Goal: Task Accomplishment & Management: Manage account settings

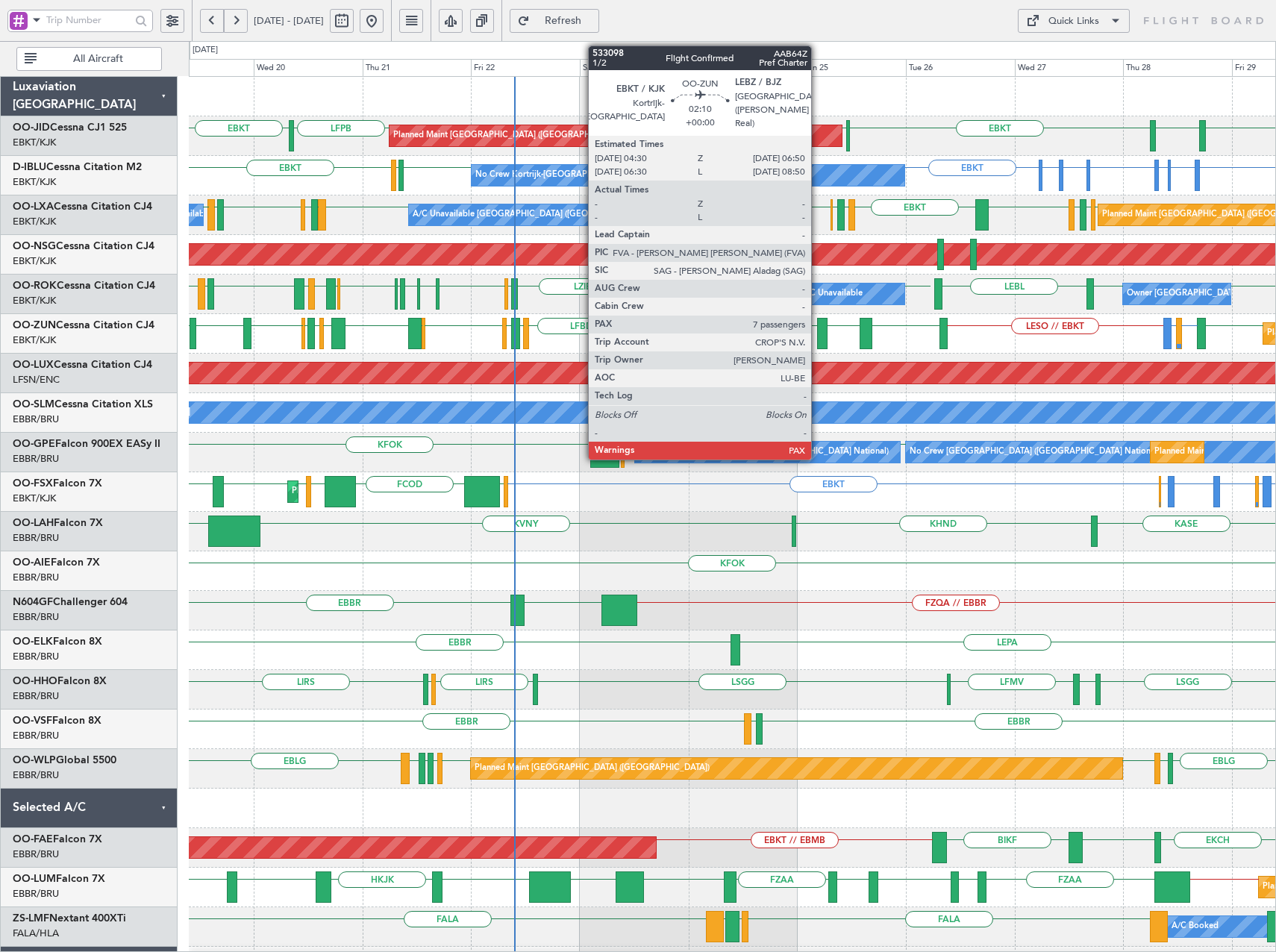
click at [818, 341] on div at bounding box center [823, 333] width 11 height 32
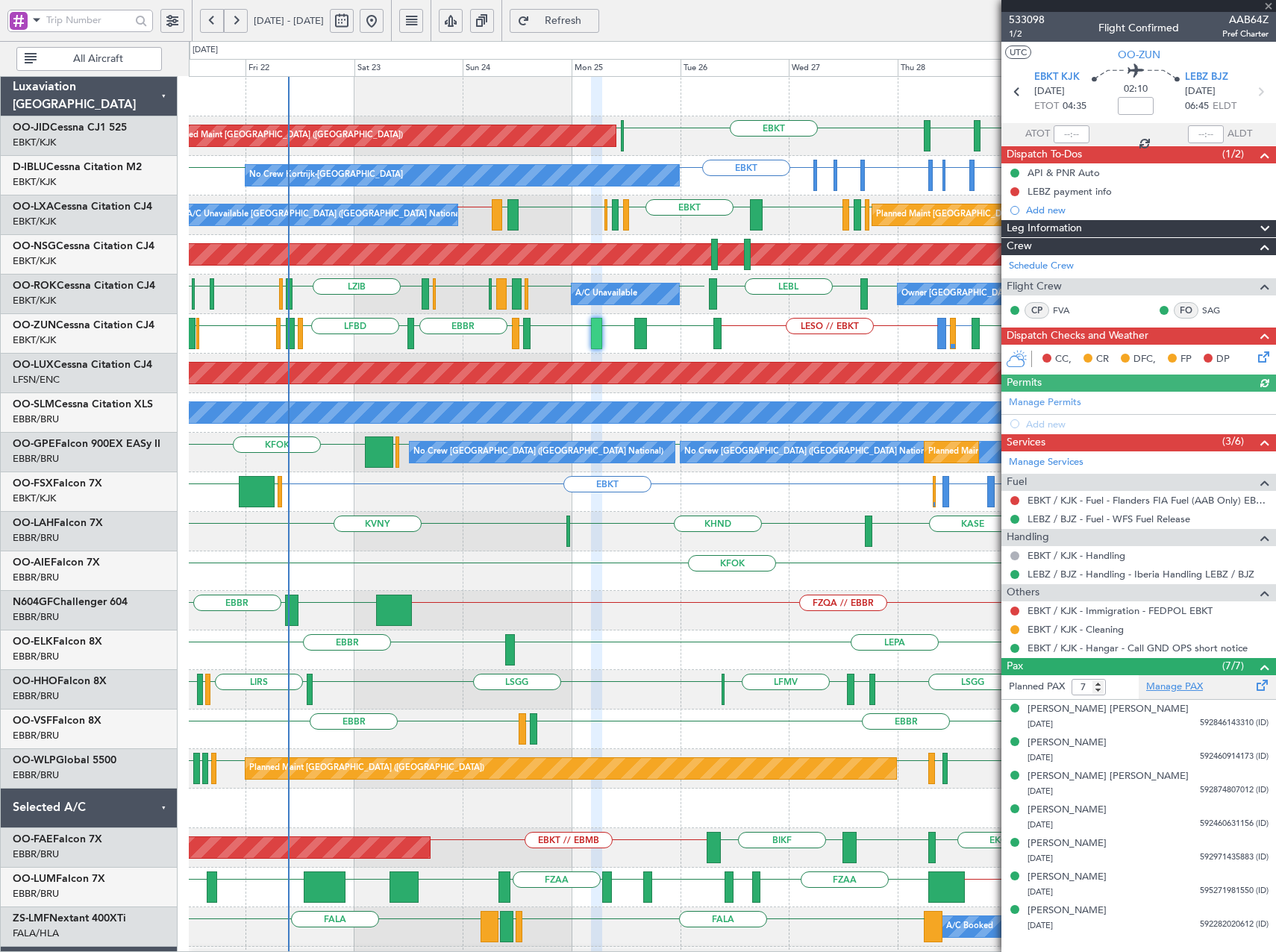
click at [1189, 686] on link "Manage PAX" at bounding box center [1175, 687] width 56 height 15
click at [594, 21] on span "Refresh" at bounding box center [564, 20] width 61 height 11
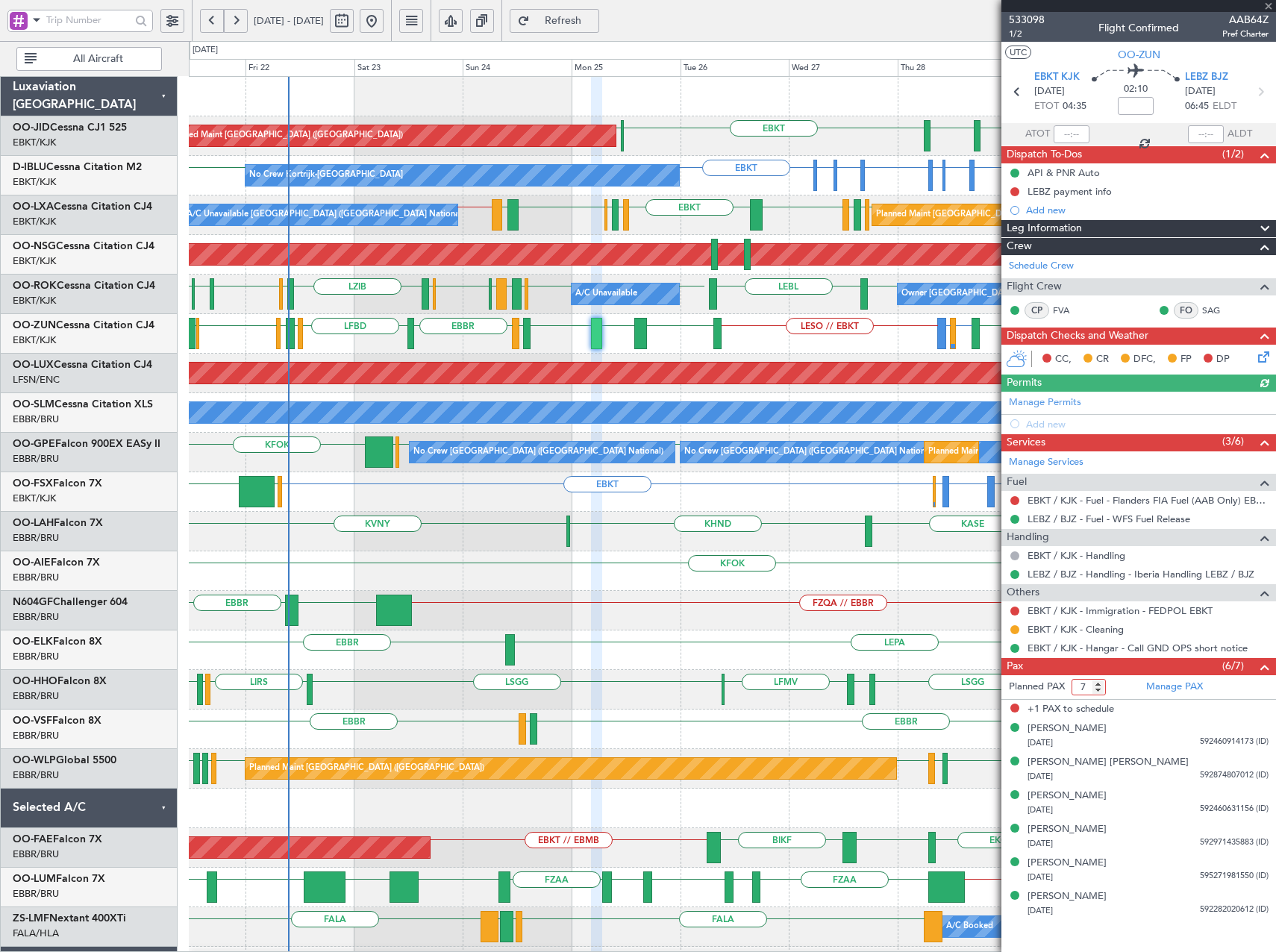
type input "6"
click at [1102, 691] on input "6" at bounding box center [1089, 687] width 34 height 16
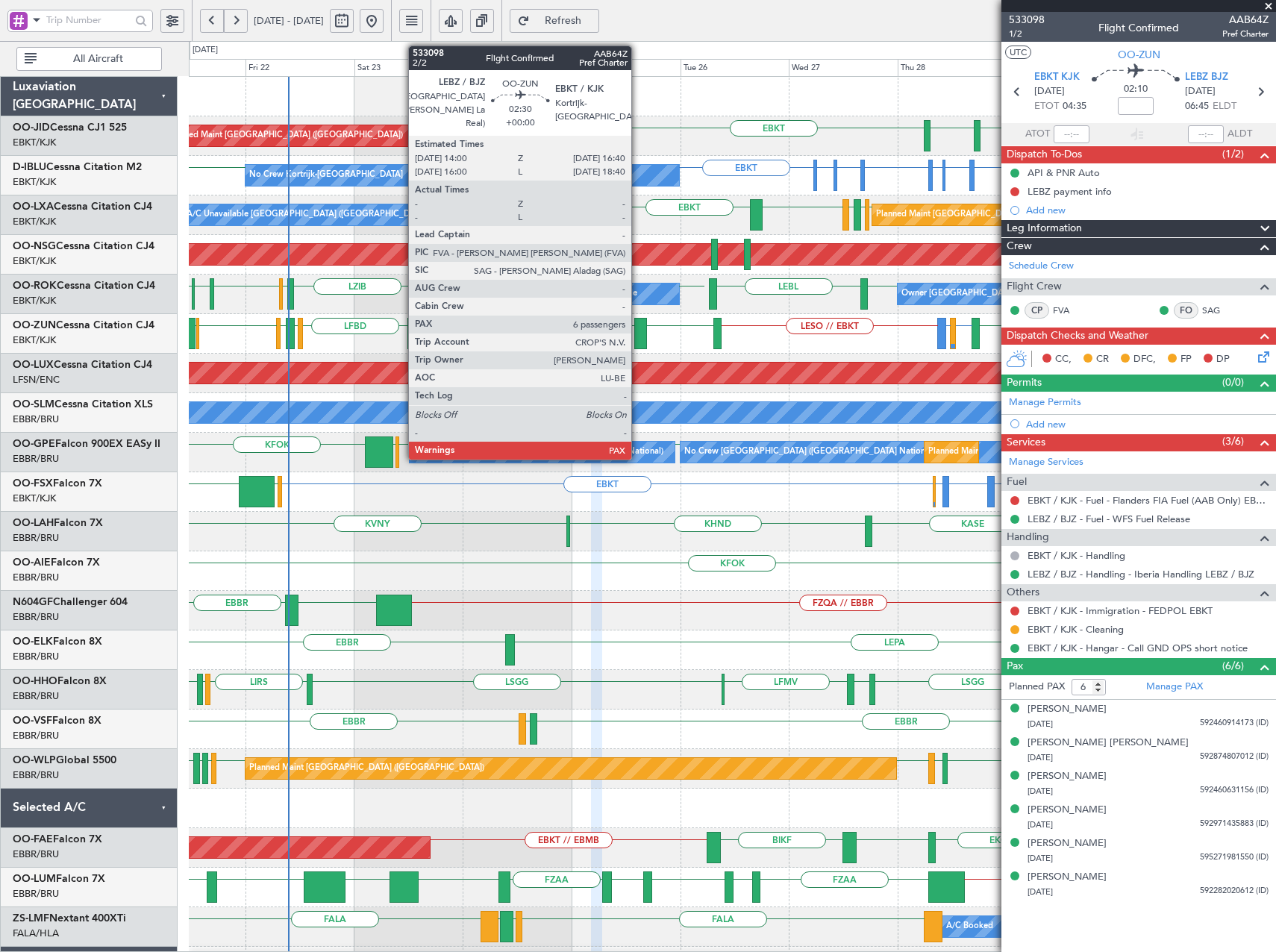
click at [638, 341] on div at bounding box center [640, 333] width 12 height 32
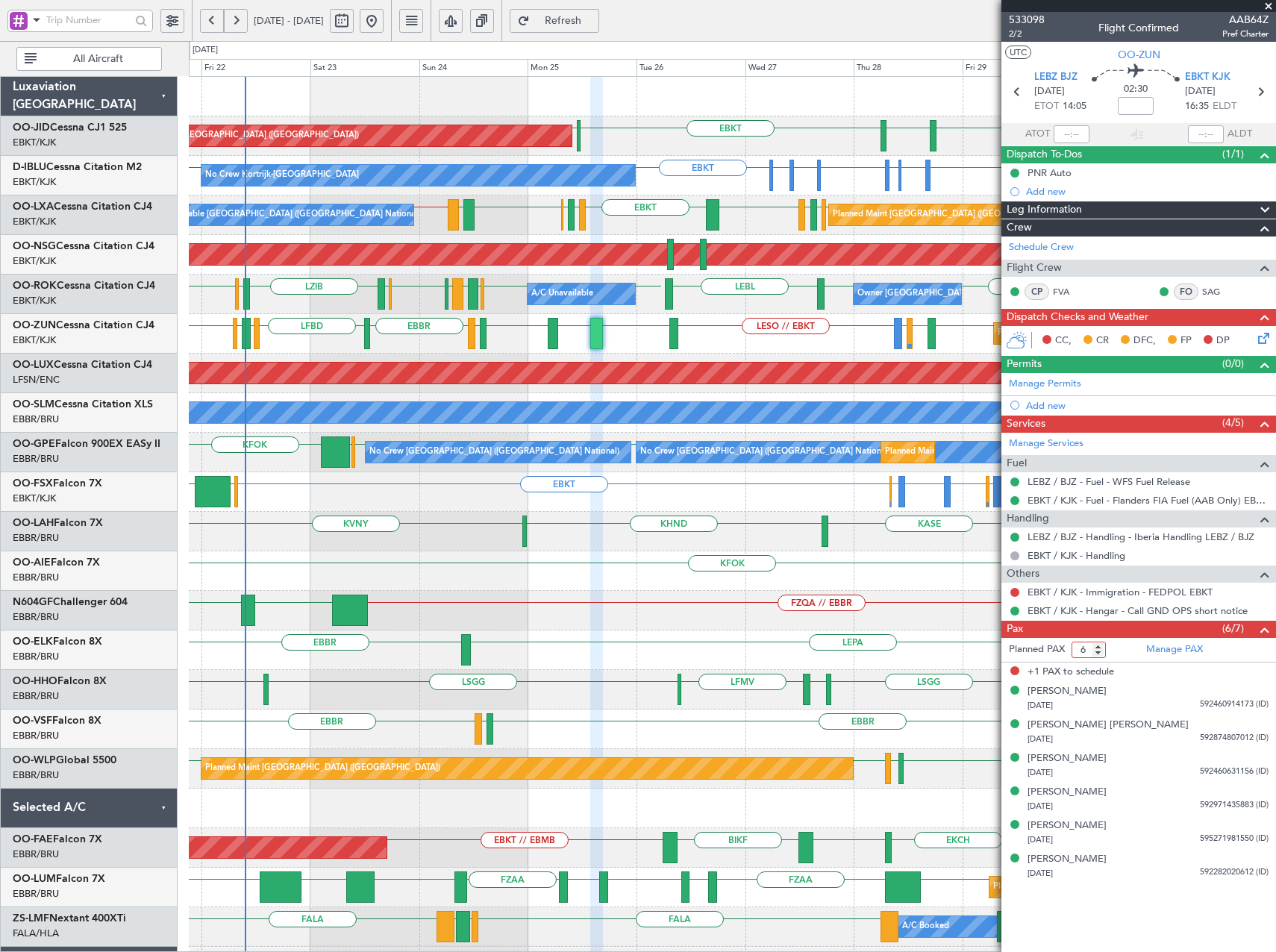
type input "6"
click at [1099, 654] on input "6" at bounding box center [1089, 650] width 34 height 16
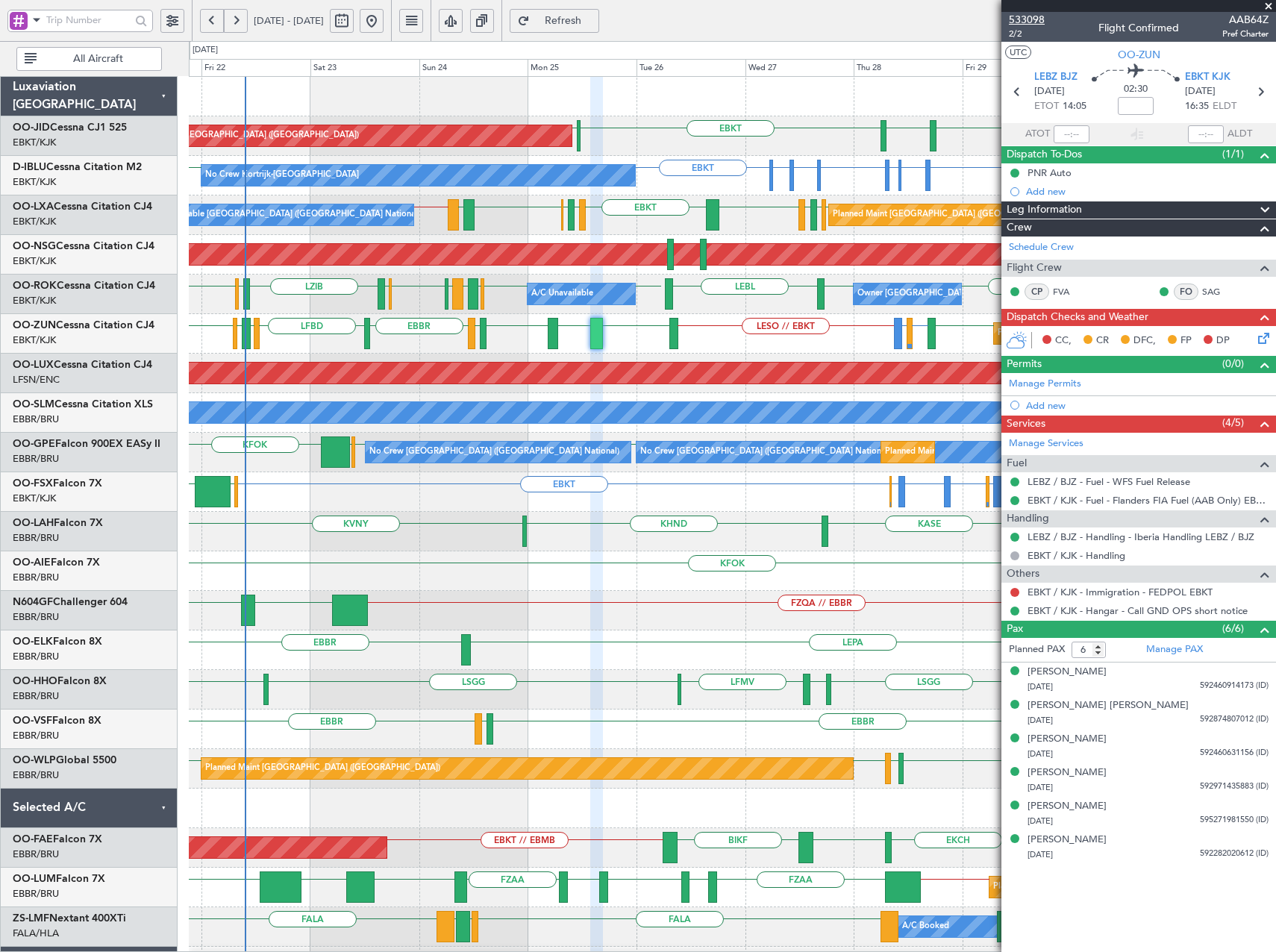
click at [1016, 14] on span "533098" at bounding box center [1026, 19] width 35 height 15
drag, startPoint x: 1271, startPoint y: 2, endPoint x: 1264, endPoint y: 9, distance: 9.9
click at [1271, 4] on span at bounding box center [1269, 7] width 15 height 13
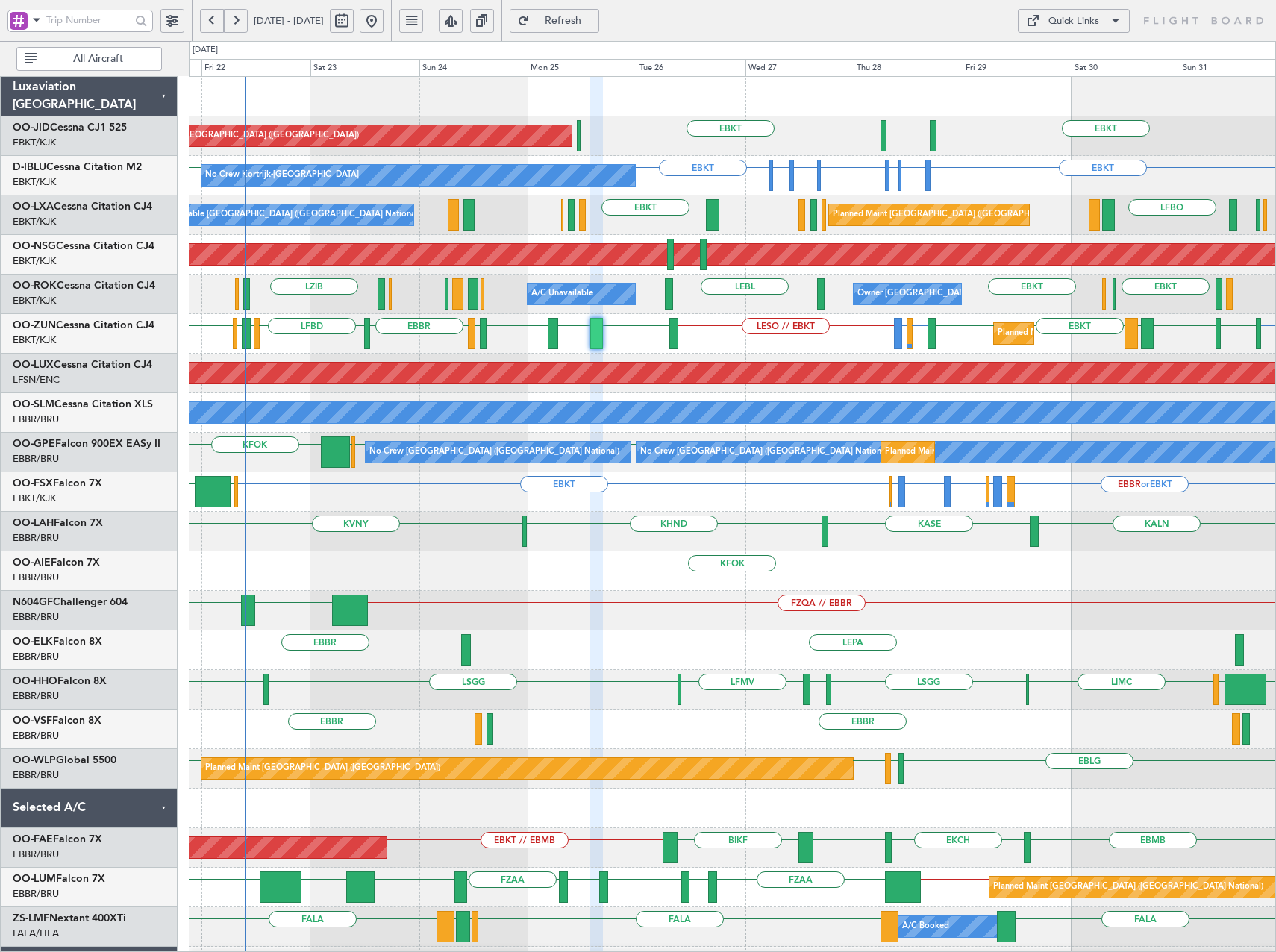
type input "0"
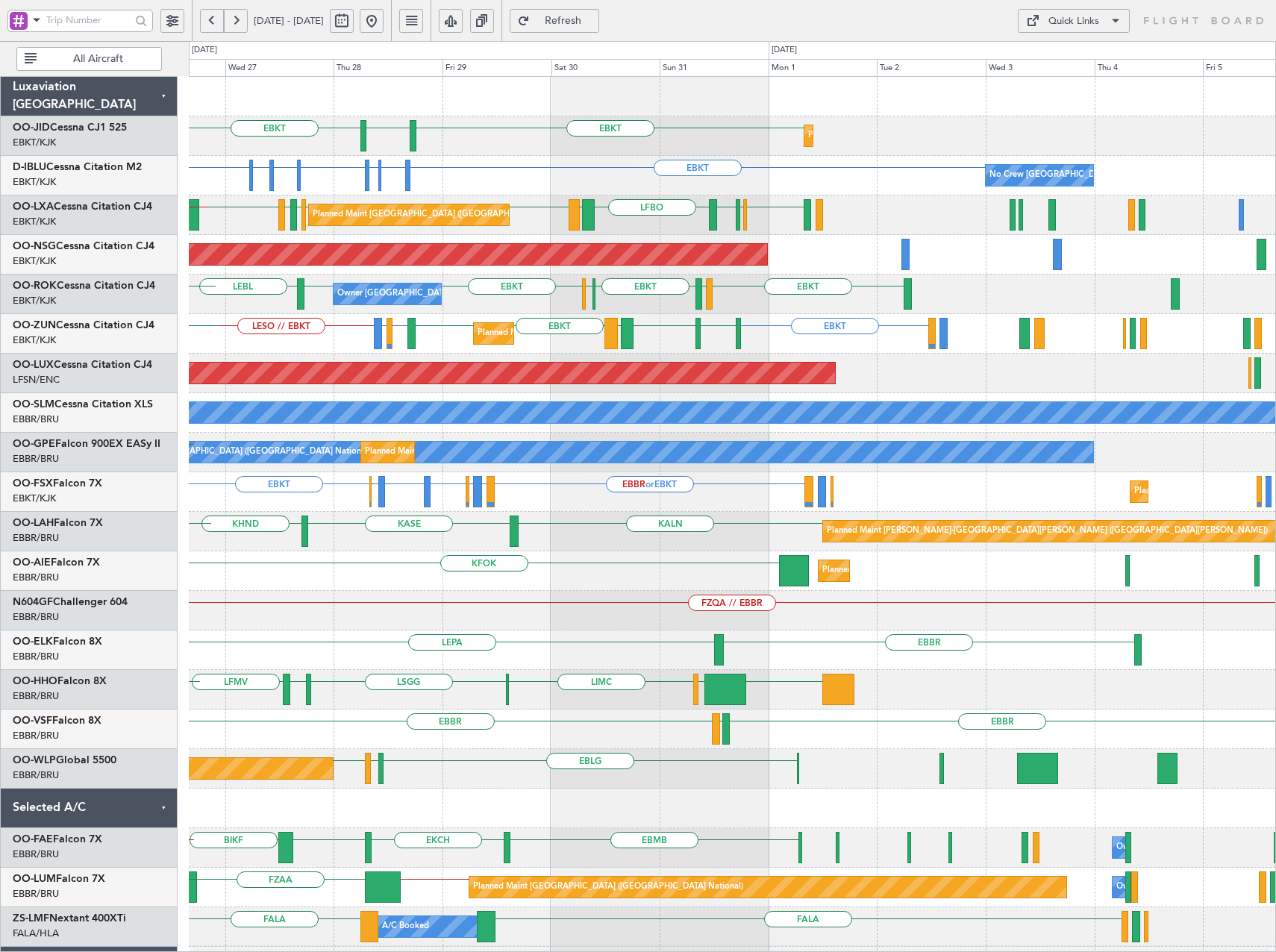
click at [660, 209] on div "EBKT [GEOGRAPHIC_DATA] EBKT Planned Maint [GEOGRAPHIC_DATA]-[GEOGRAPHIC_DATA] L…" at bounding box center [731, 590] width 1086 height 1029
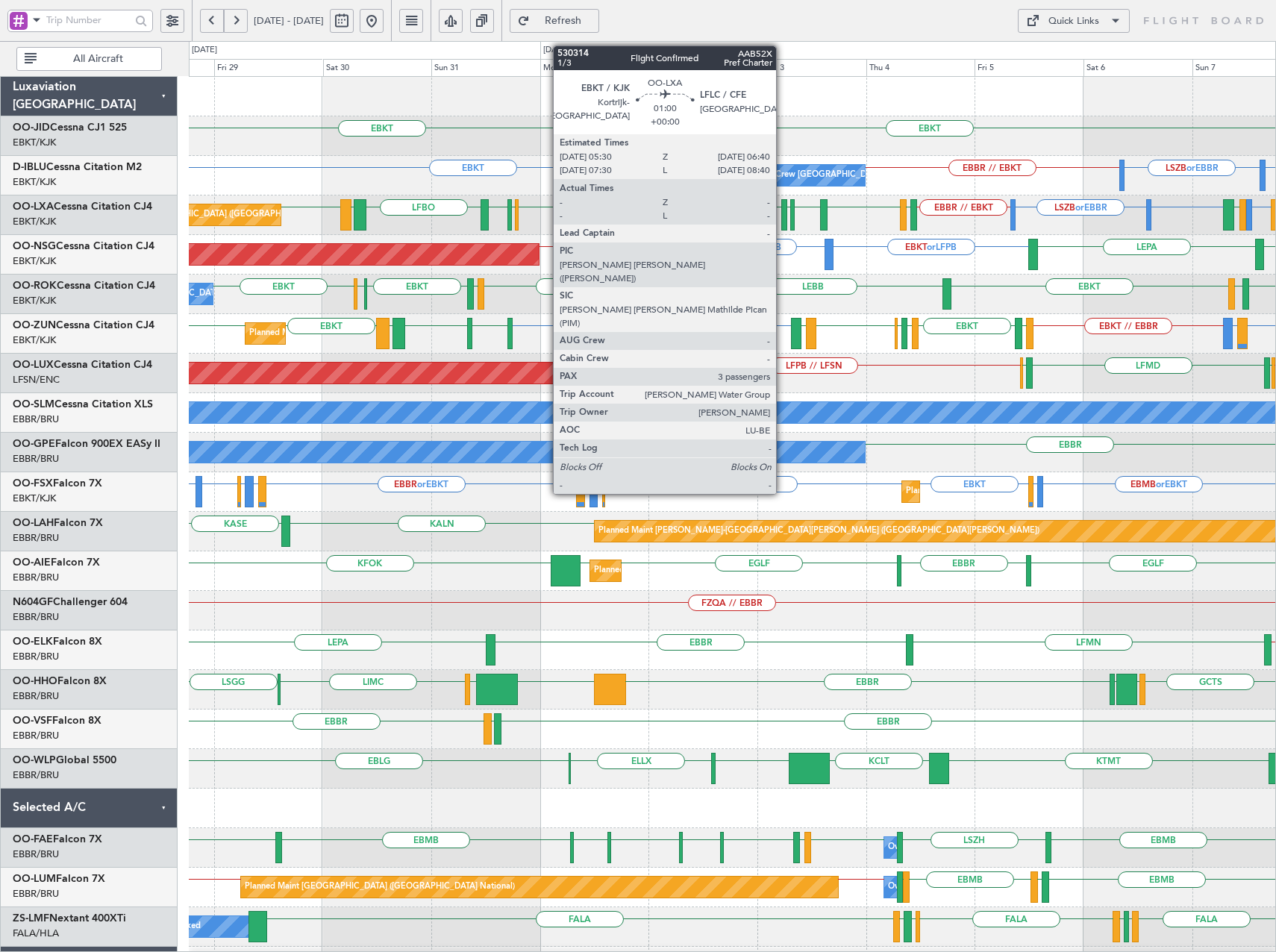
click at [783, 221] on div at bounding box center [784, 214] width 6 height 32
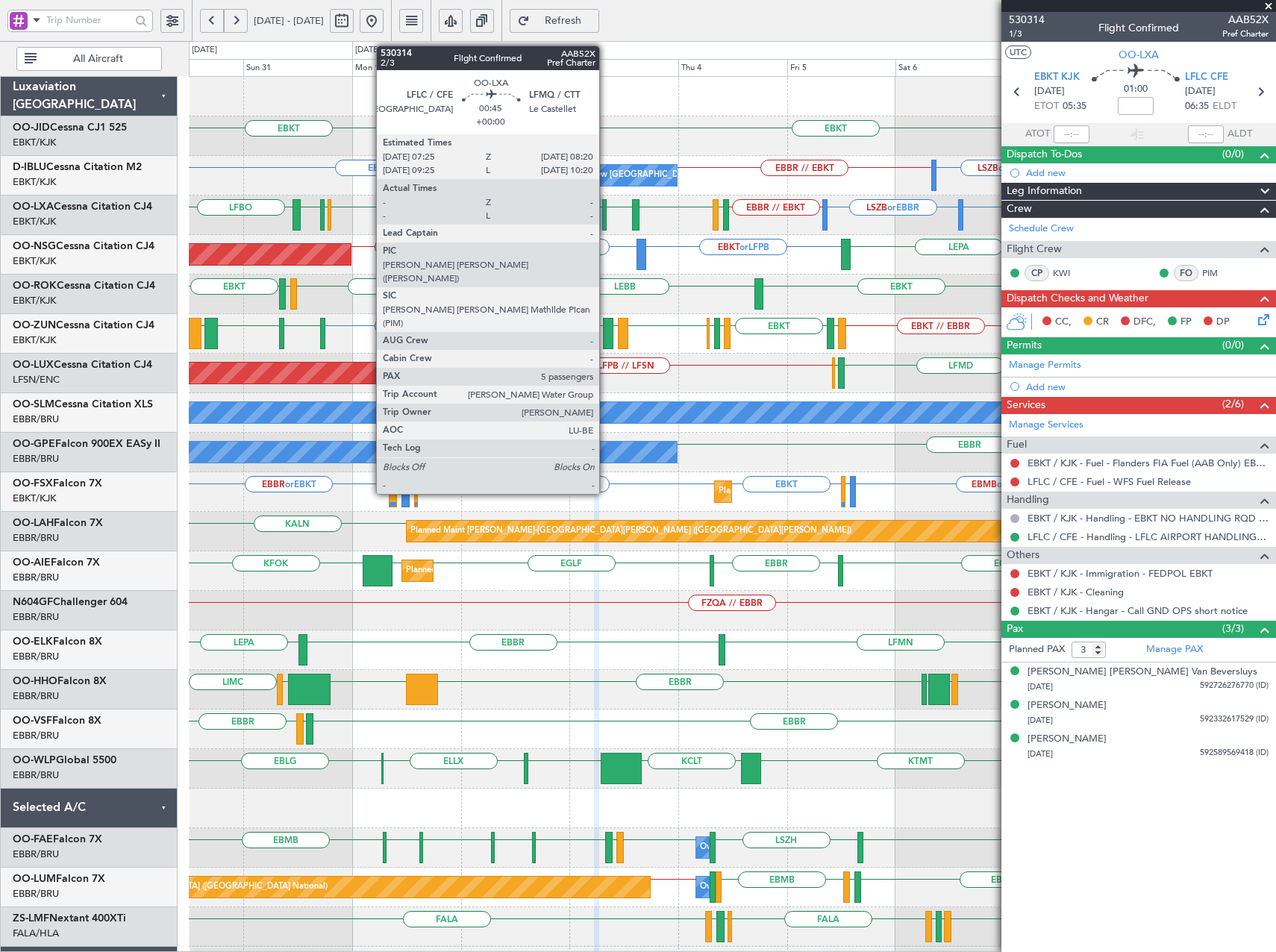
click at [606, 210] on div at bounding box center [604, 214] width 5 height 32
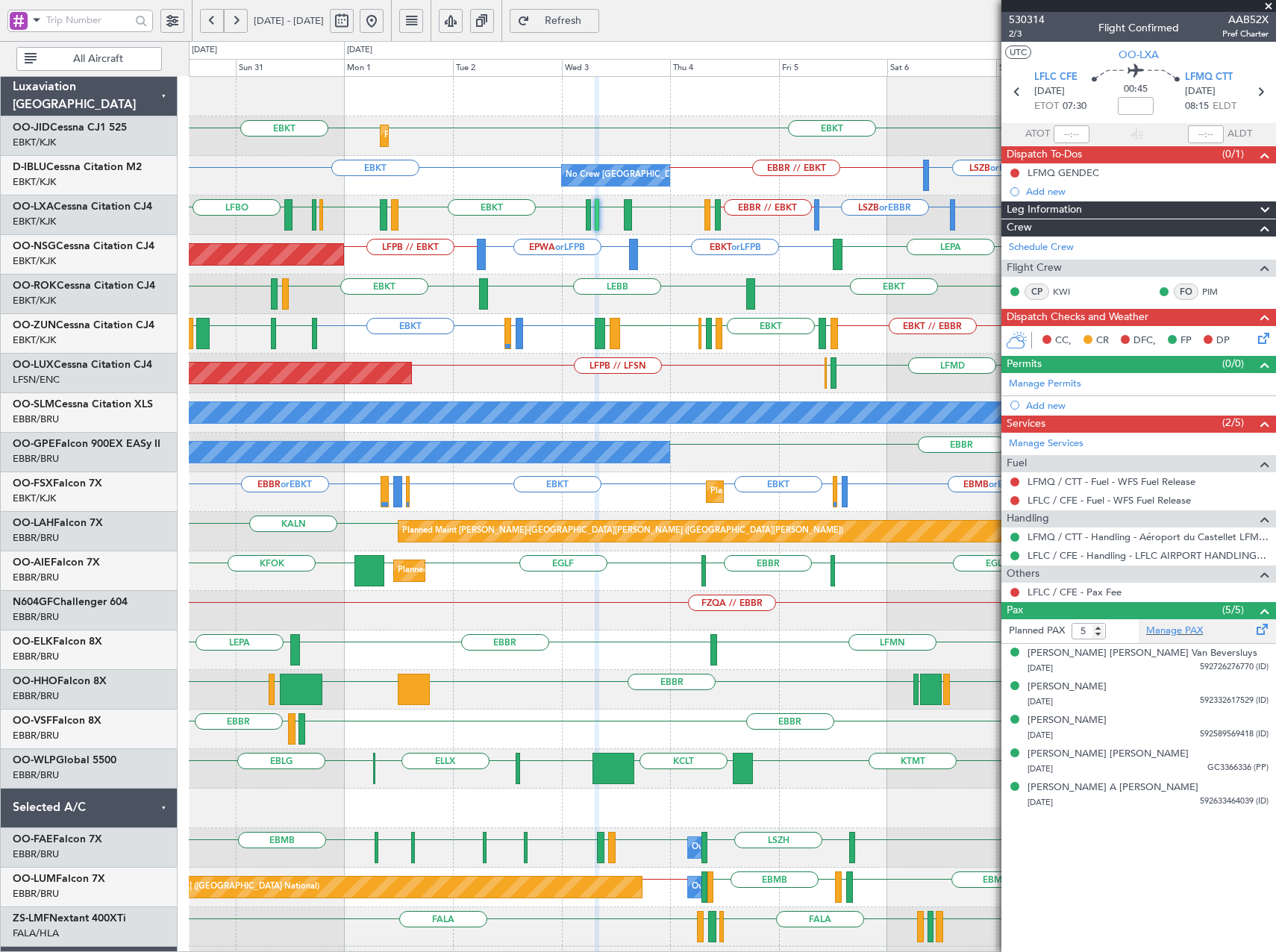
click at [1205, 632] on div "Manage PAX" at bounding box center [1207, 631] width 137 height 24
click at [594, 15] on span "Refresh" at bounding box center [564, 20] width 61 height 11
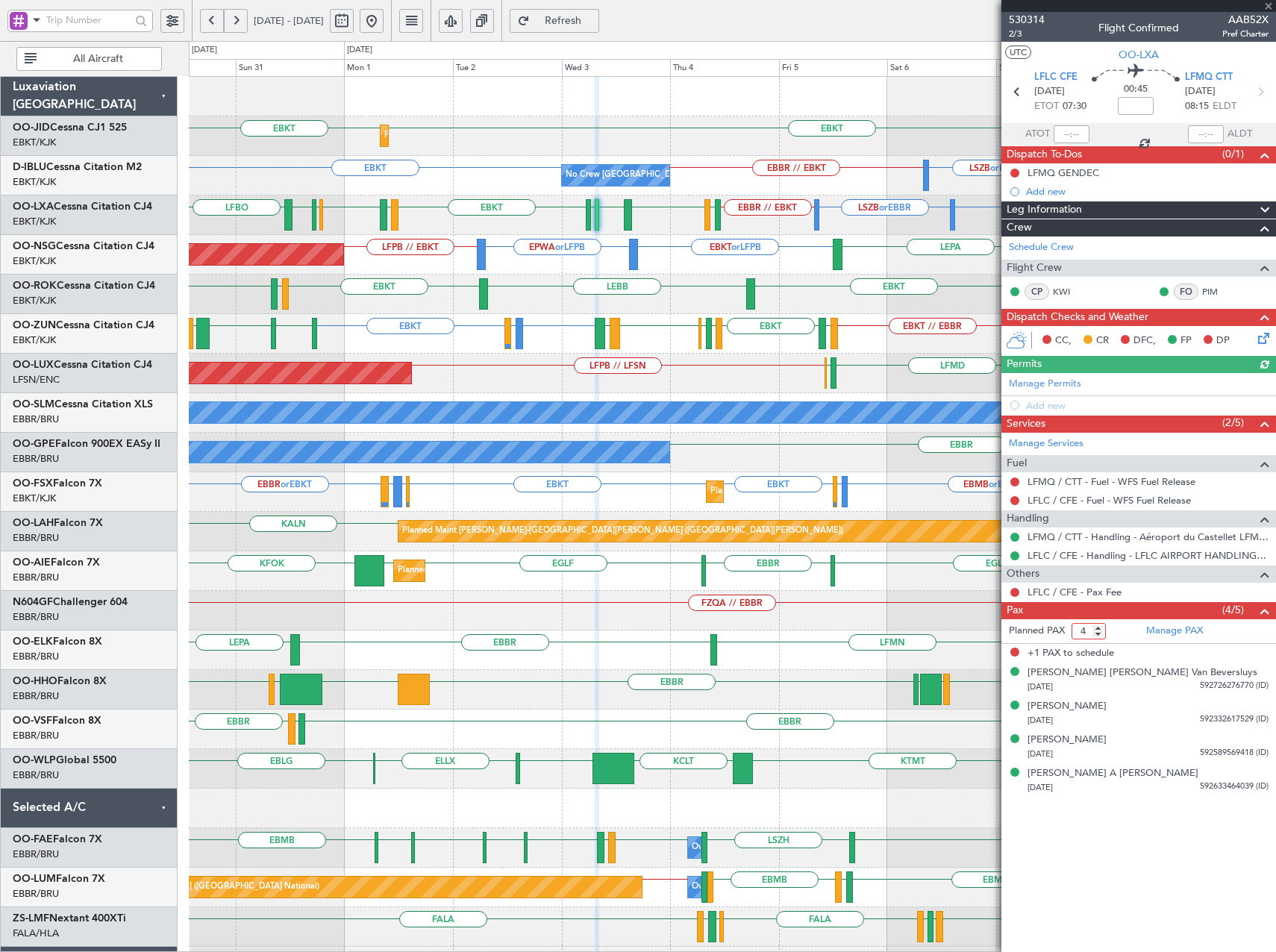
type input "4"
click at [1098, 635] on input "4" at bounding box center [1089, 631] width 34 height 16
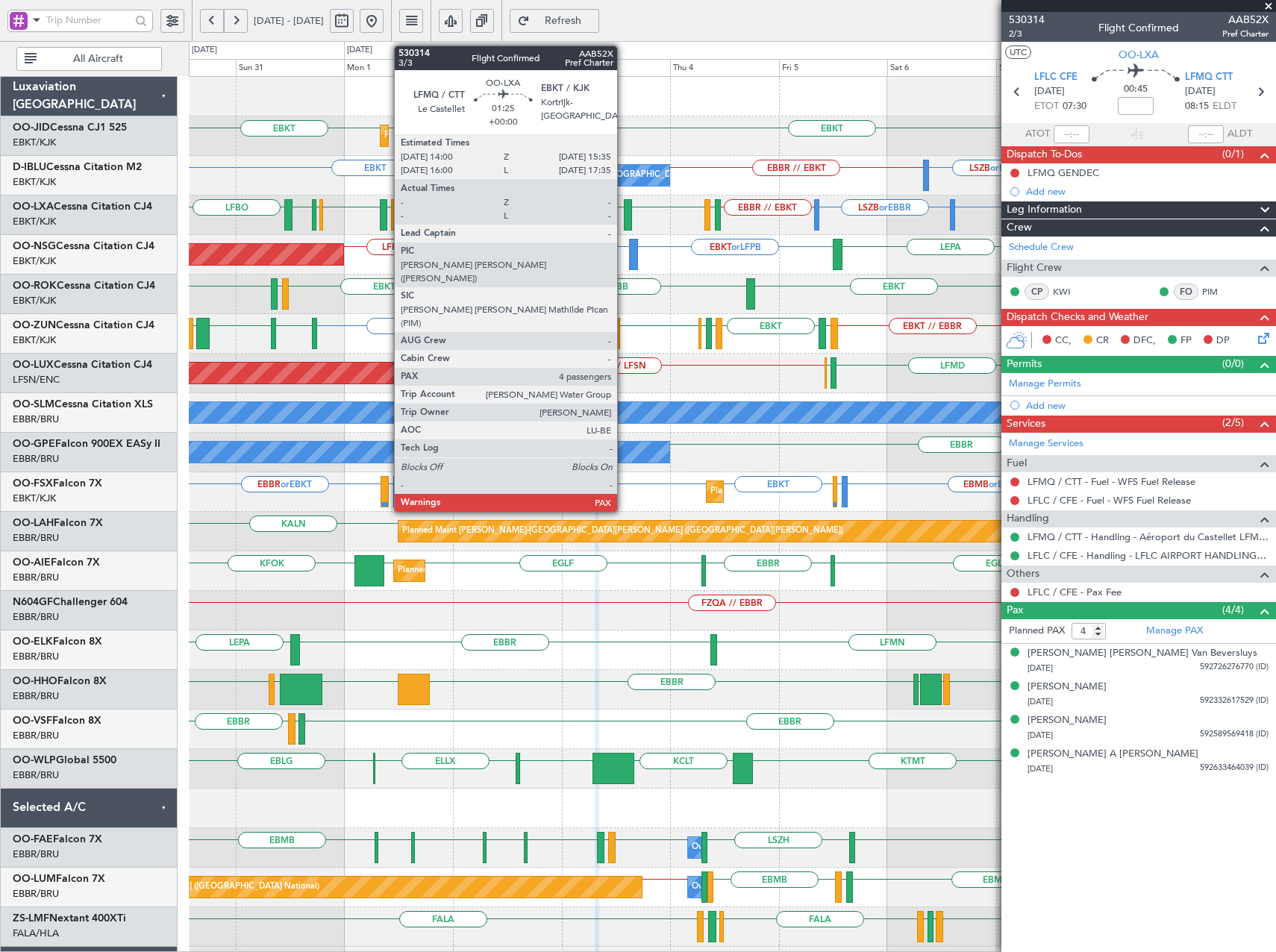
click at [624, 214] on div at bounding box center [628, 214] width 8 height 32
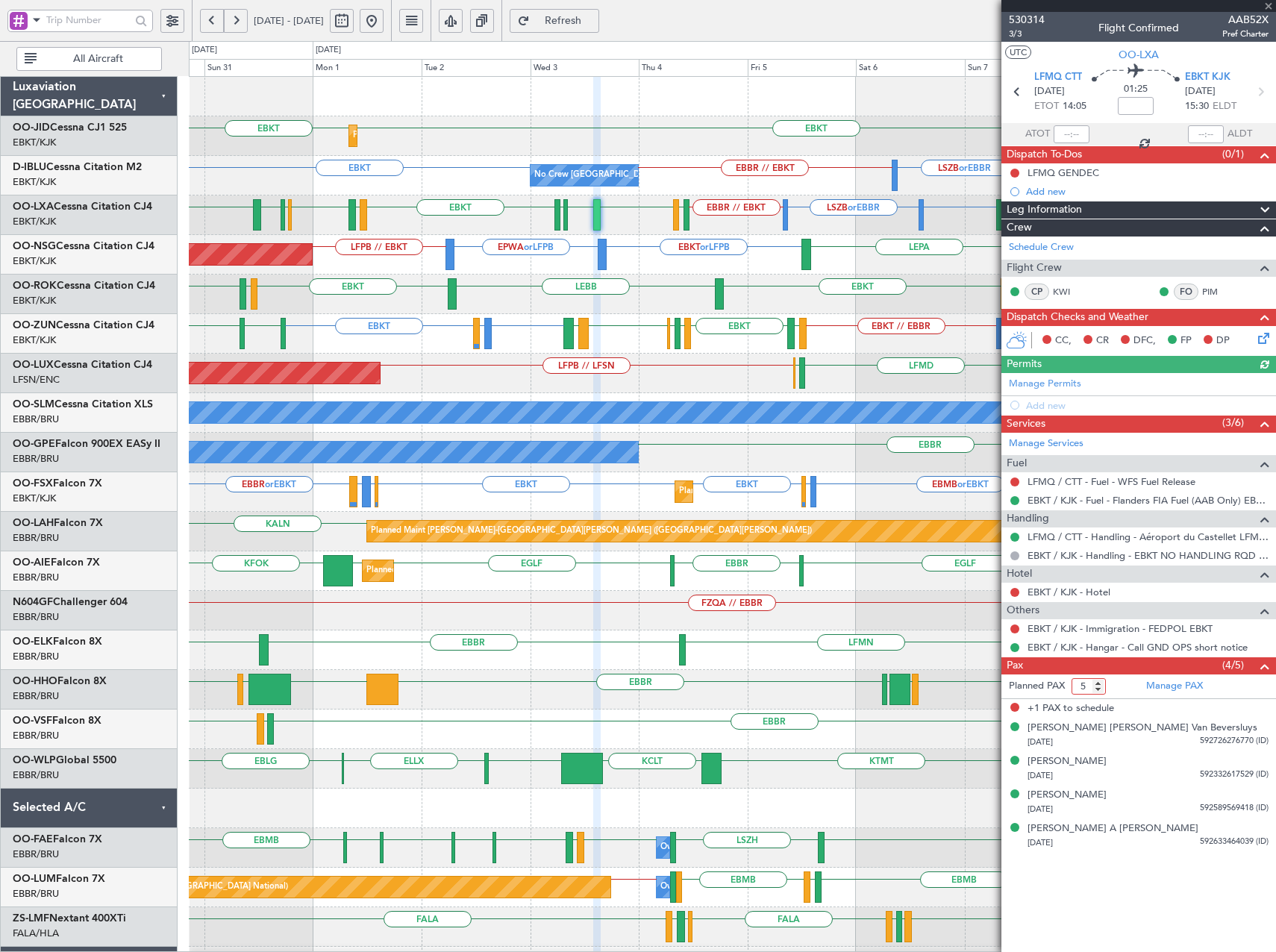
click at [1099, 693] on input "5" at bounding box center [1089, 686] width 34 height 16
type input "4"
click at [1100, 687] on input "4" at bounding box center [1089, 686] width 34 height 16
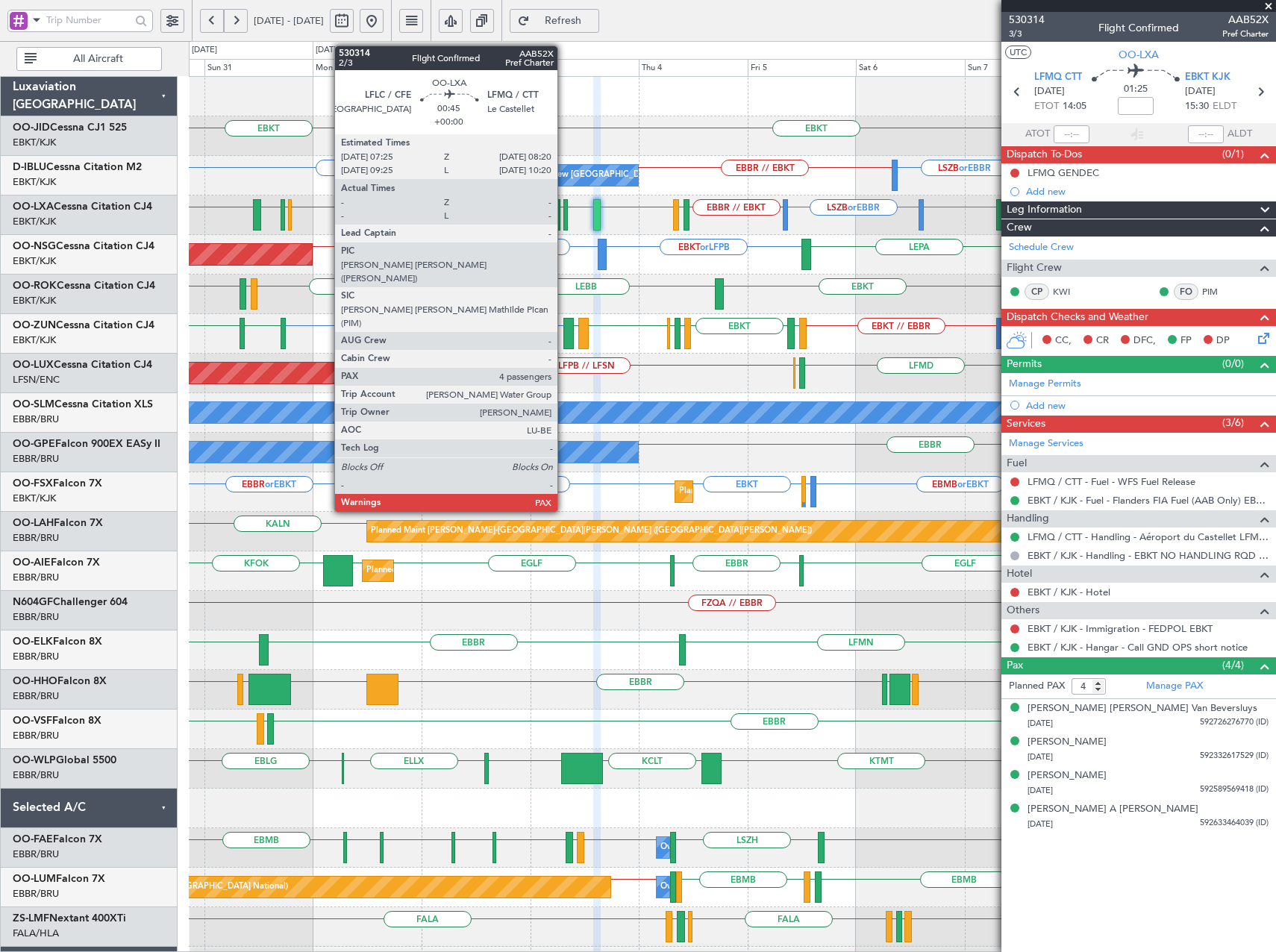
click at [565, 218] on div at bounding box center [566, 214] width 5 height 32
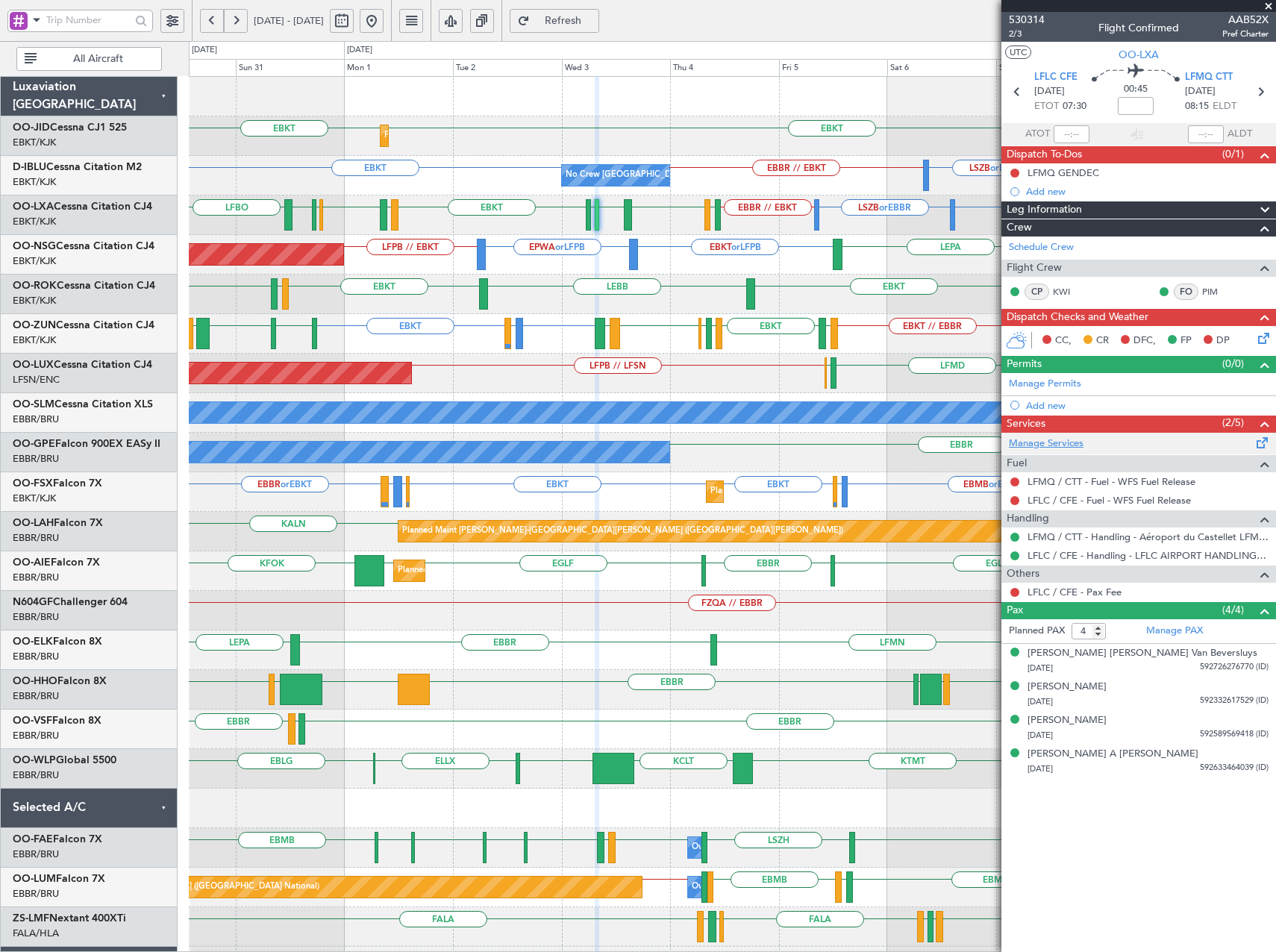
click at [1057, 444] on link "Manage Services" at bounding box center [1046, 444] width 75 height 15
click at [1027, 15] on span "530314" at bounding box center [1026, 19] width 35 height 15
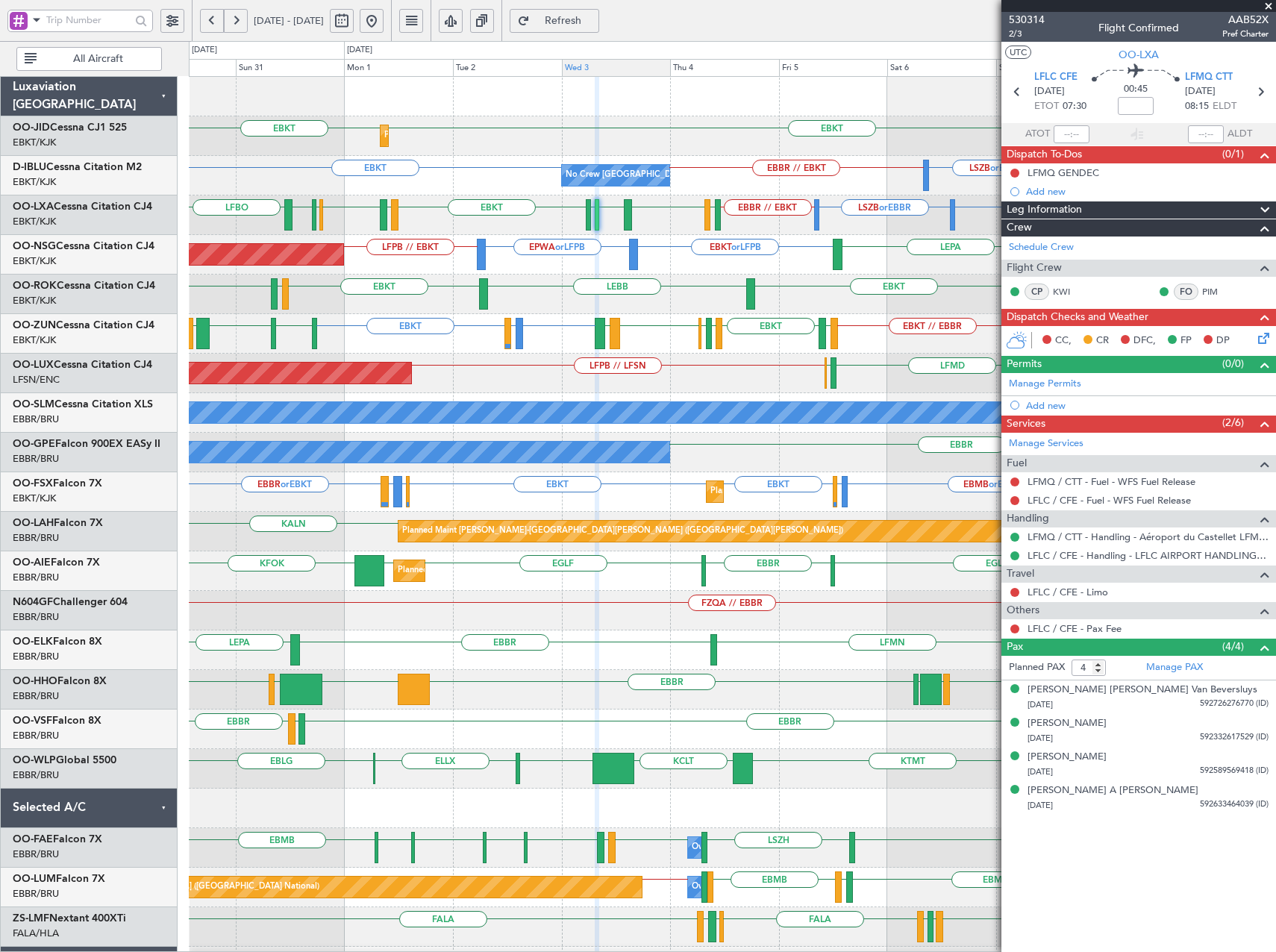
drag, startPoint x: 605, startPoint y: 18, endPoint x: 595, endPoint y: 59, distance: 42.2
click at [594, 18] on span "Refresh" at bounding box center [564, 20] width 61 height 11
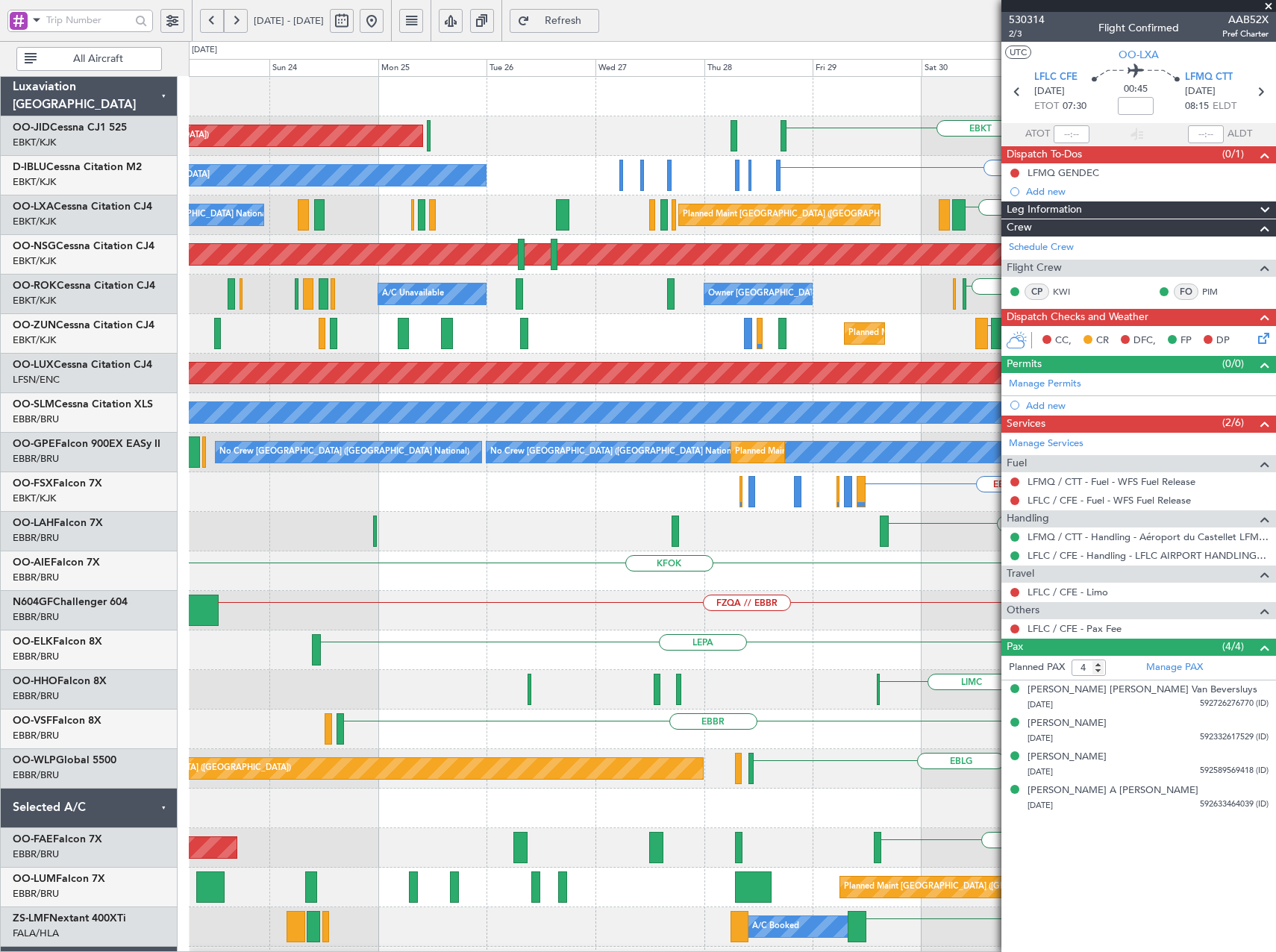
click at [1232, 367] on fb-app "[DATE] - [DATE] Refresh Quick Links All Aircraft EBKT EBKT Planned Maint [GEOGR…" at bounding box center [638, 485] width 1276 height 934
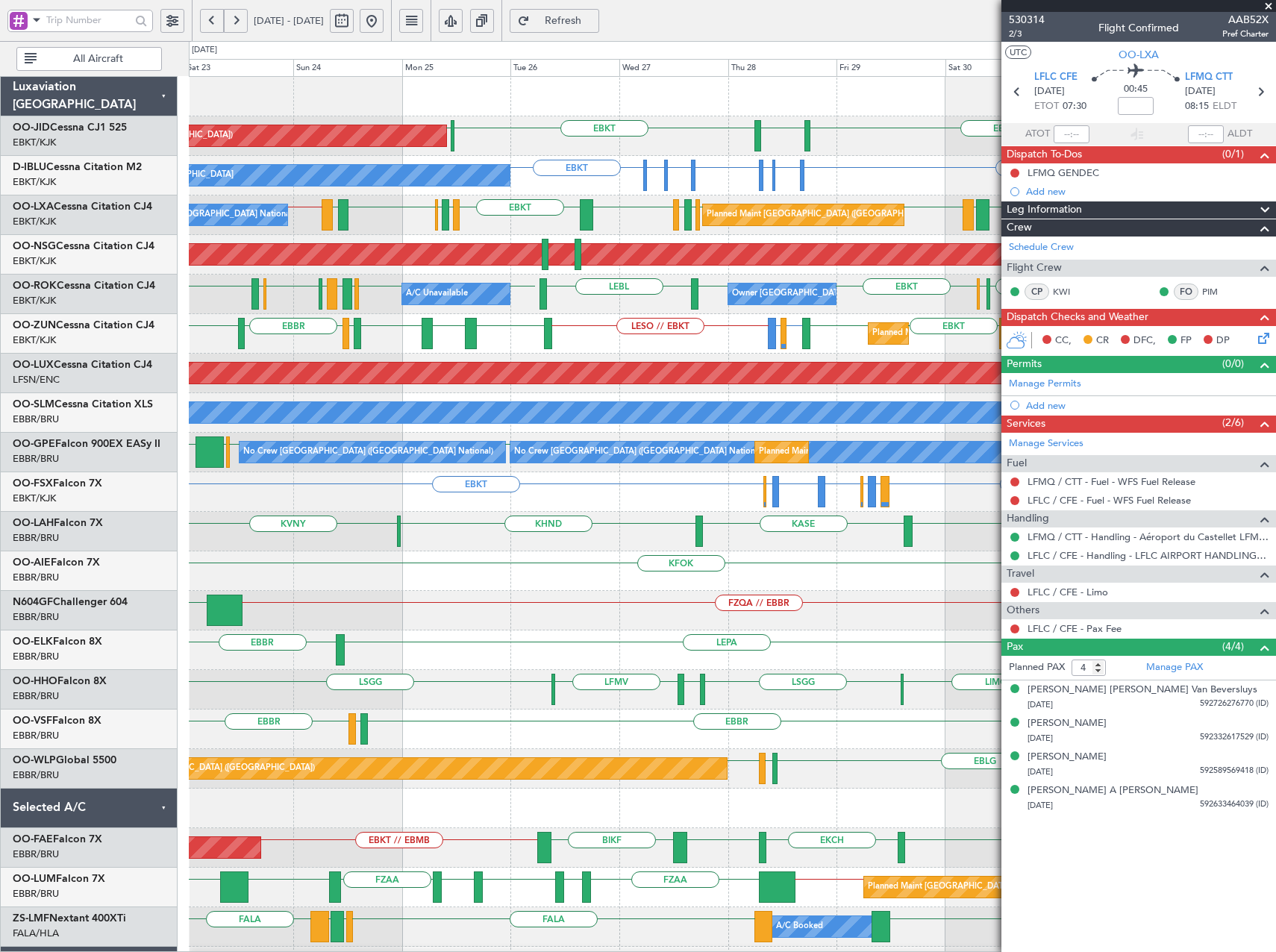
click at [384, 16] on button at bounding box center [371, 20] width 24 height 24
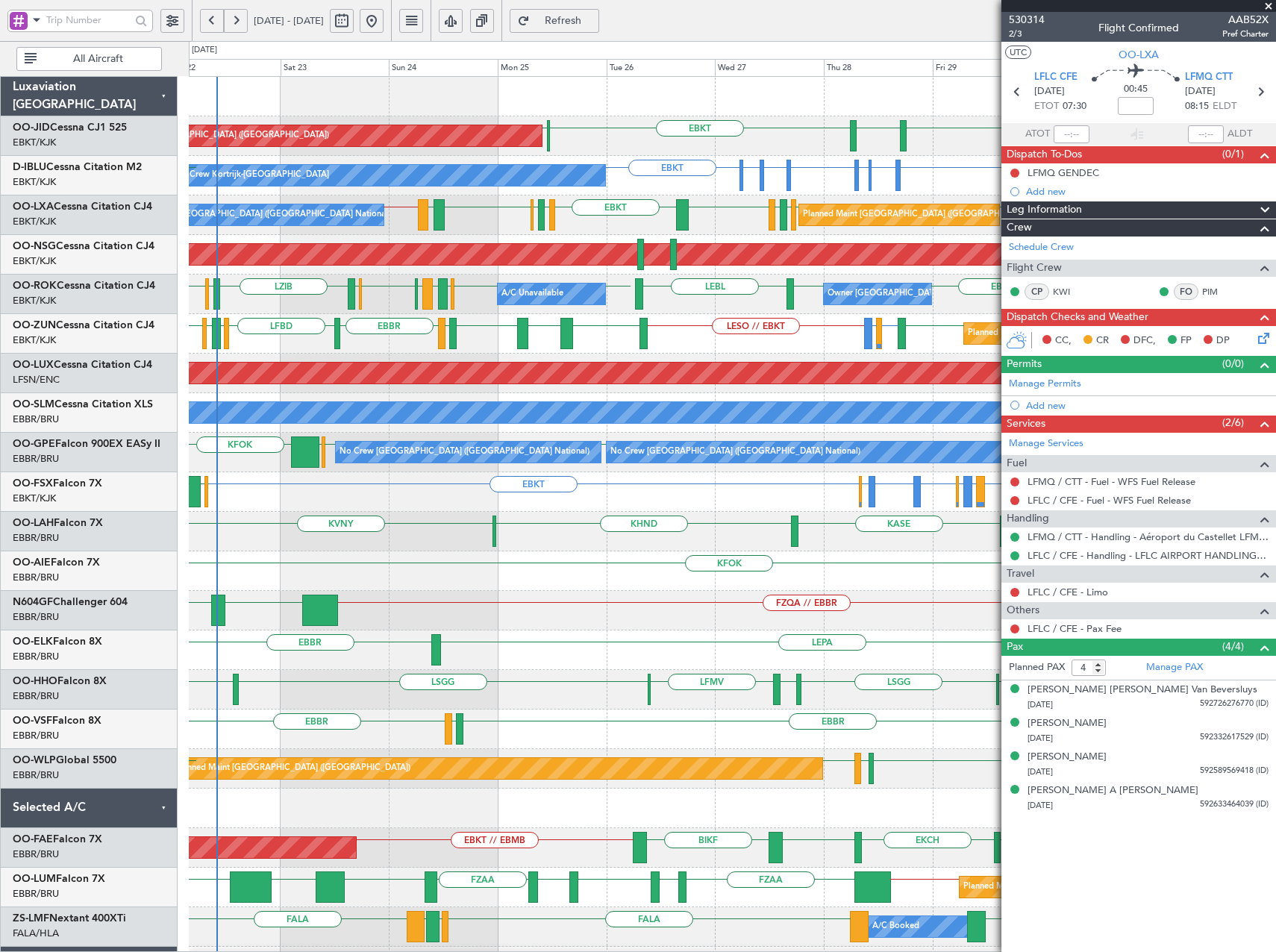
click at [657, 314] on div "Planned Maint [GEOGRAPHIC_DATA] ([GEOGRAPHIC_DATA]) EBKT [GEOGRAPHIC_DATA] EBKT…" at bounding box center [731, 570] width 1086 height 988
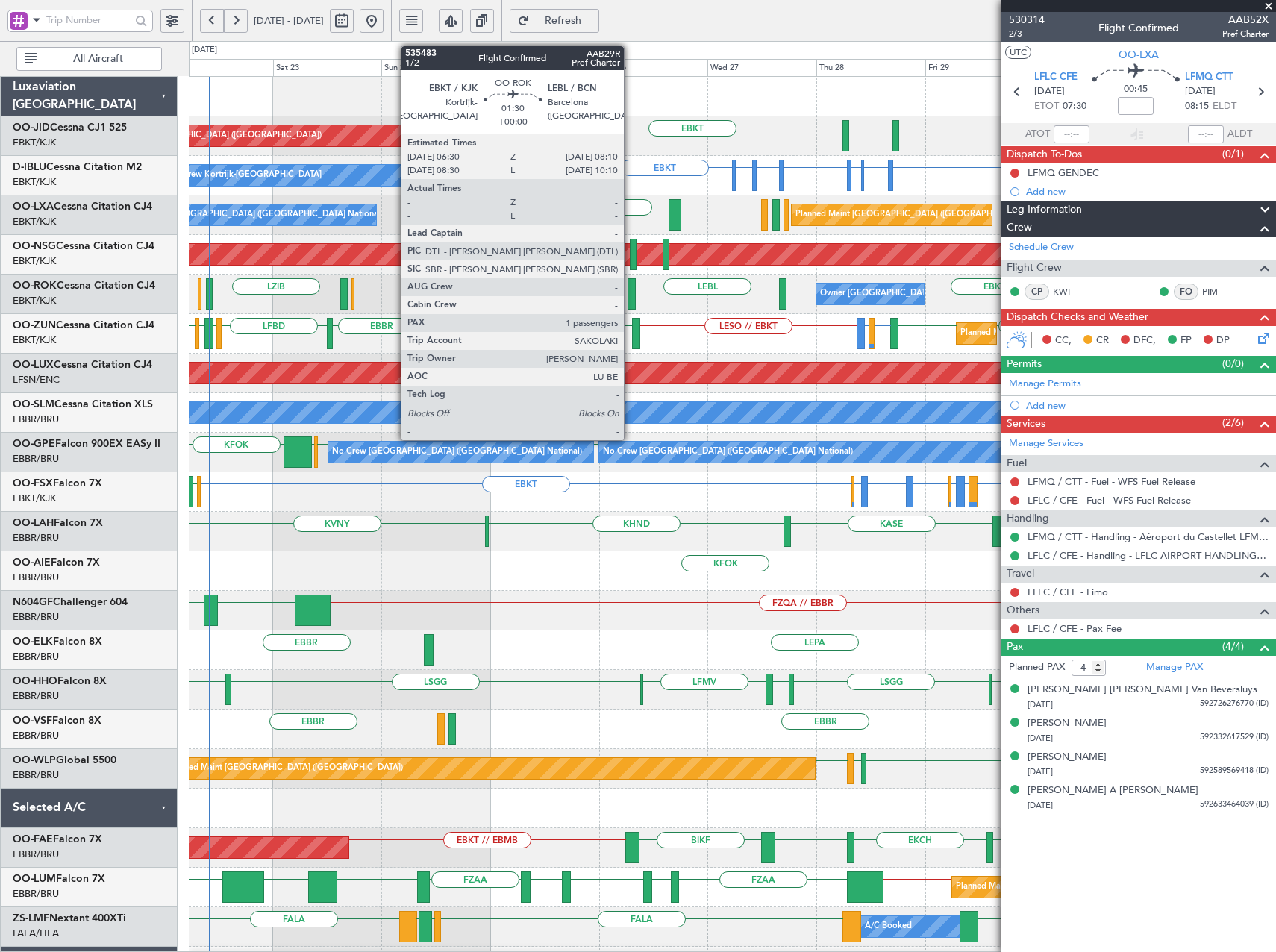
click at [631, 303] on div at bounding box center [632, 294] width 9 height 32
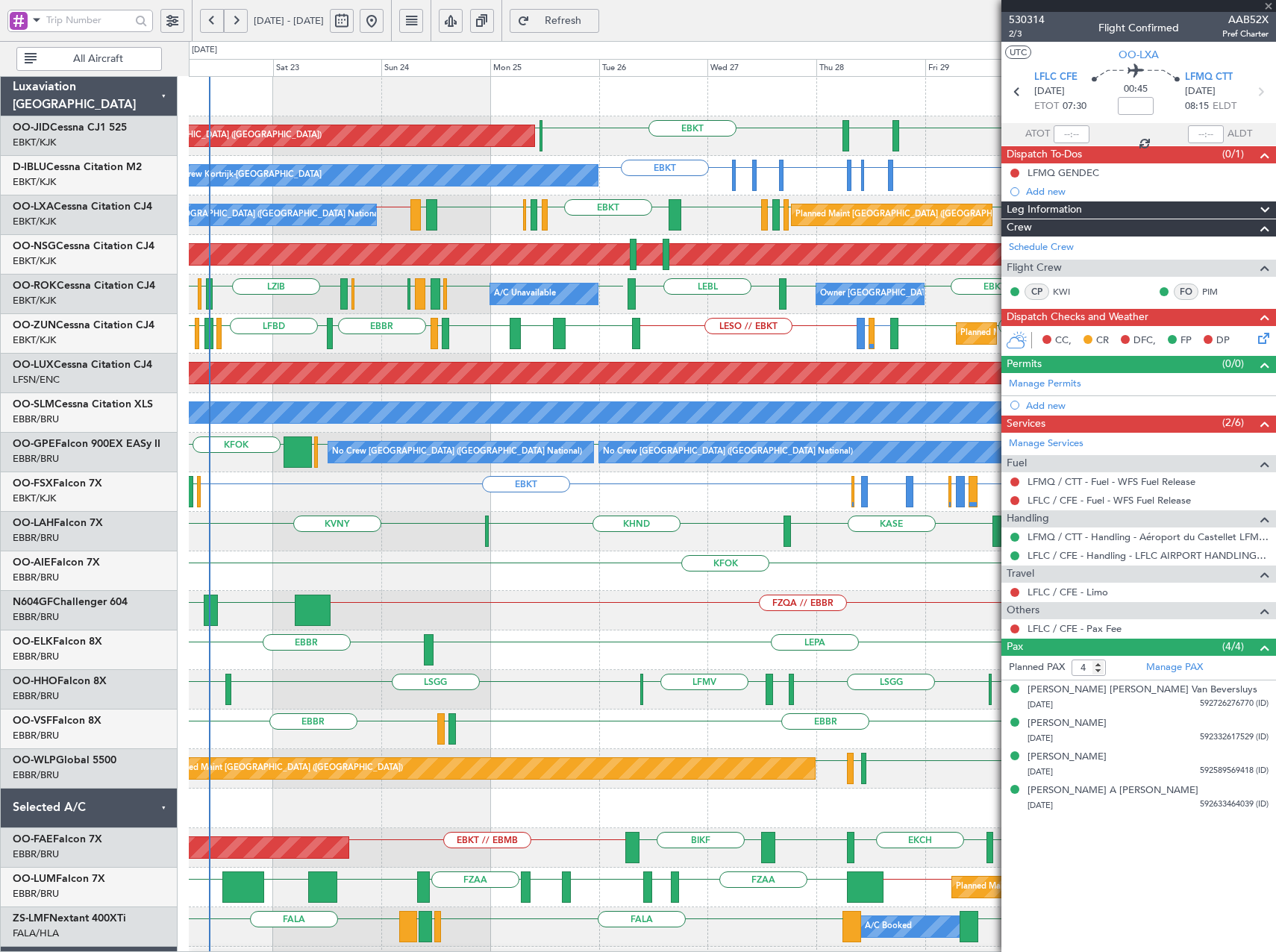
type input "1"
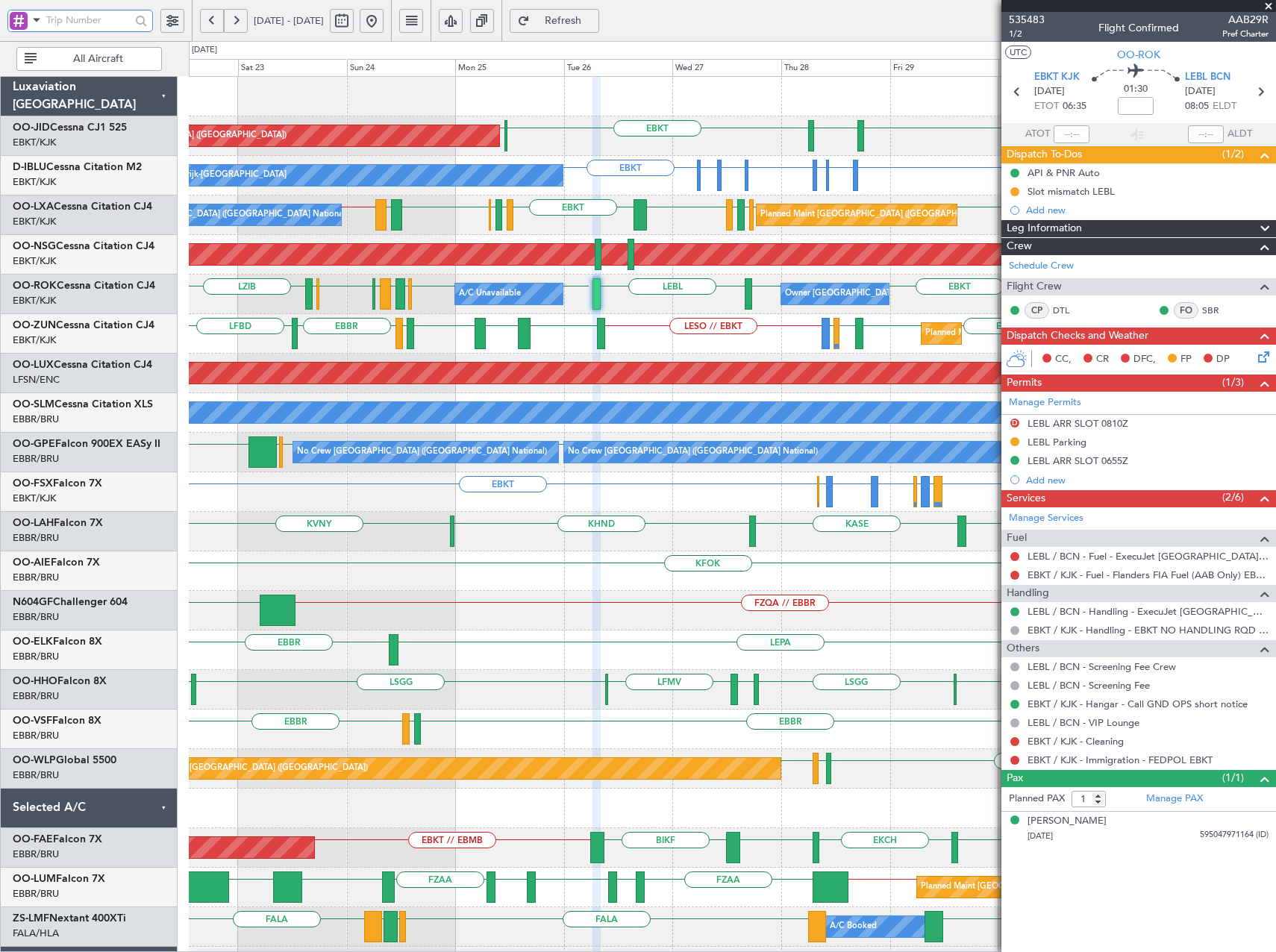
click at [96, 27] on input "text" at bounding box center [88, 19] width 84 height 22
click at [35, 15] on span at bounding box center [36, 19] width 18 height 18
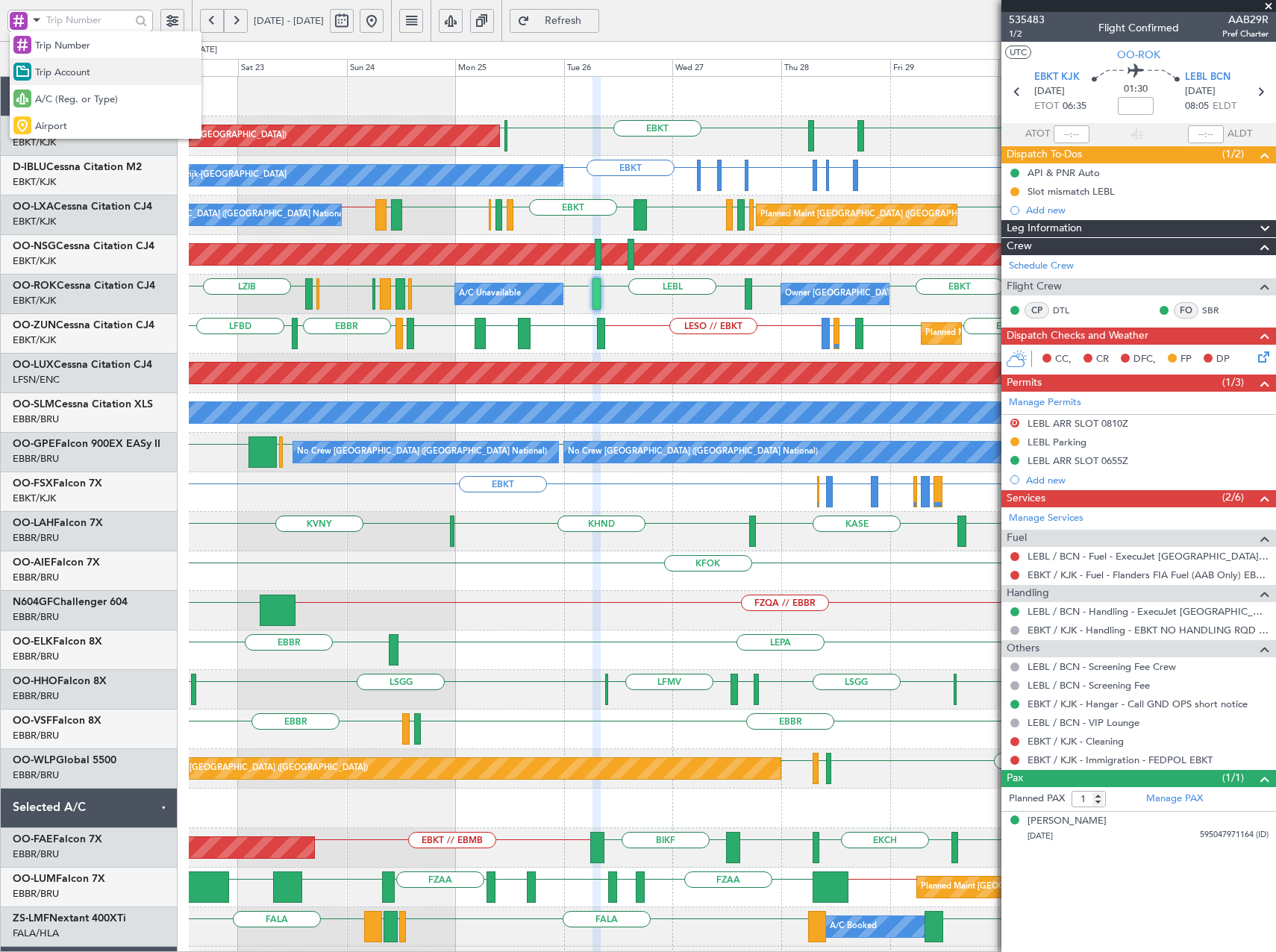
click at [66, 76] on span "Trip Account" at bounding box center [63, 74] width 56 height 15
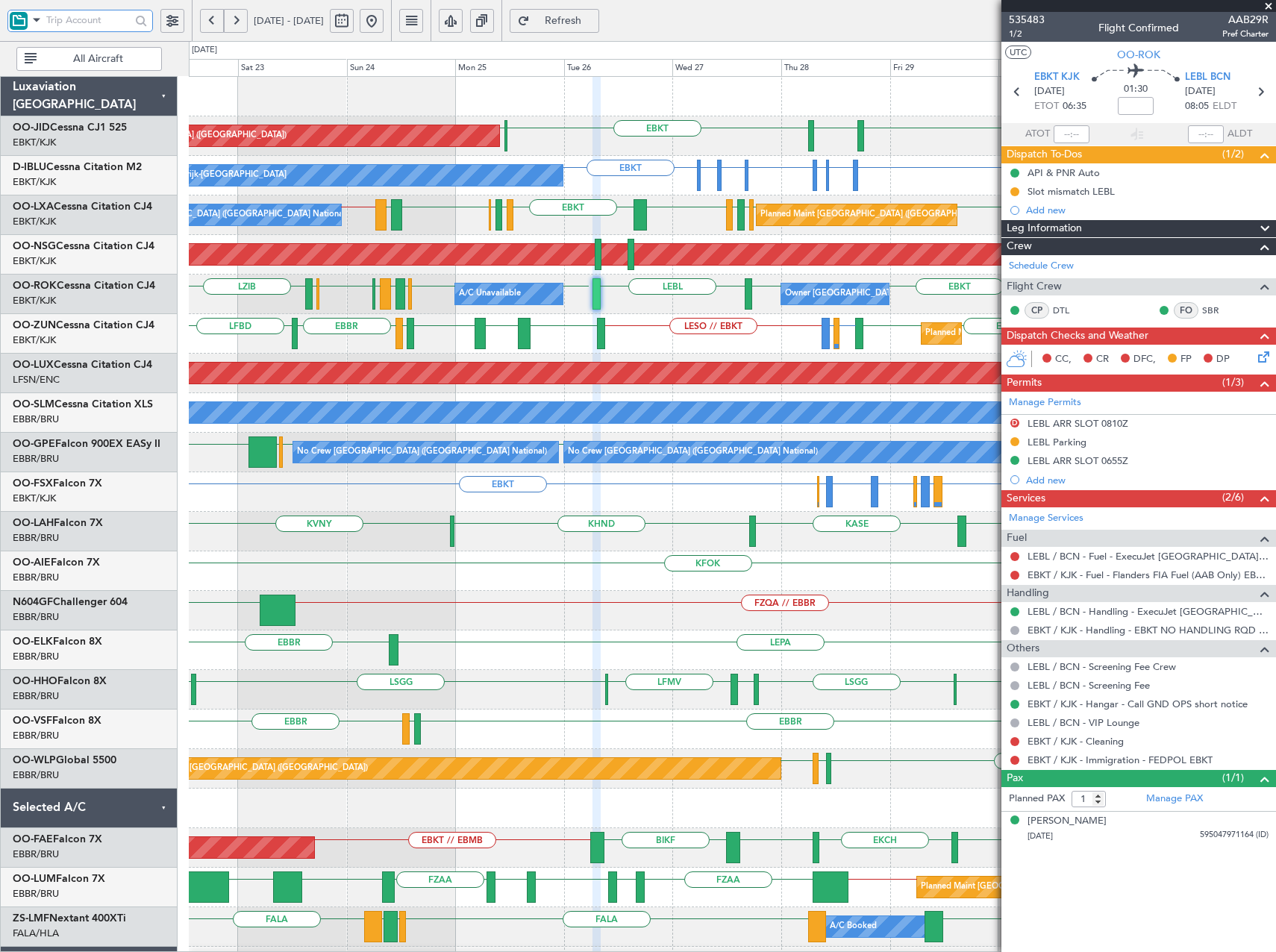
click at [78, 11] on input "text" at bounding box center [88, 19] width 84 height 22
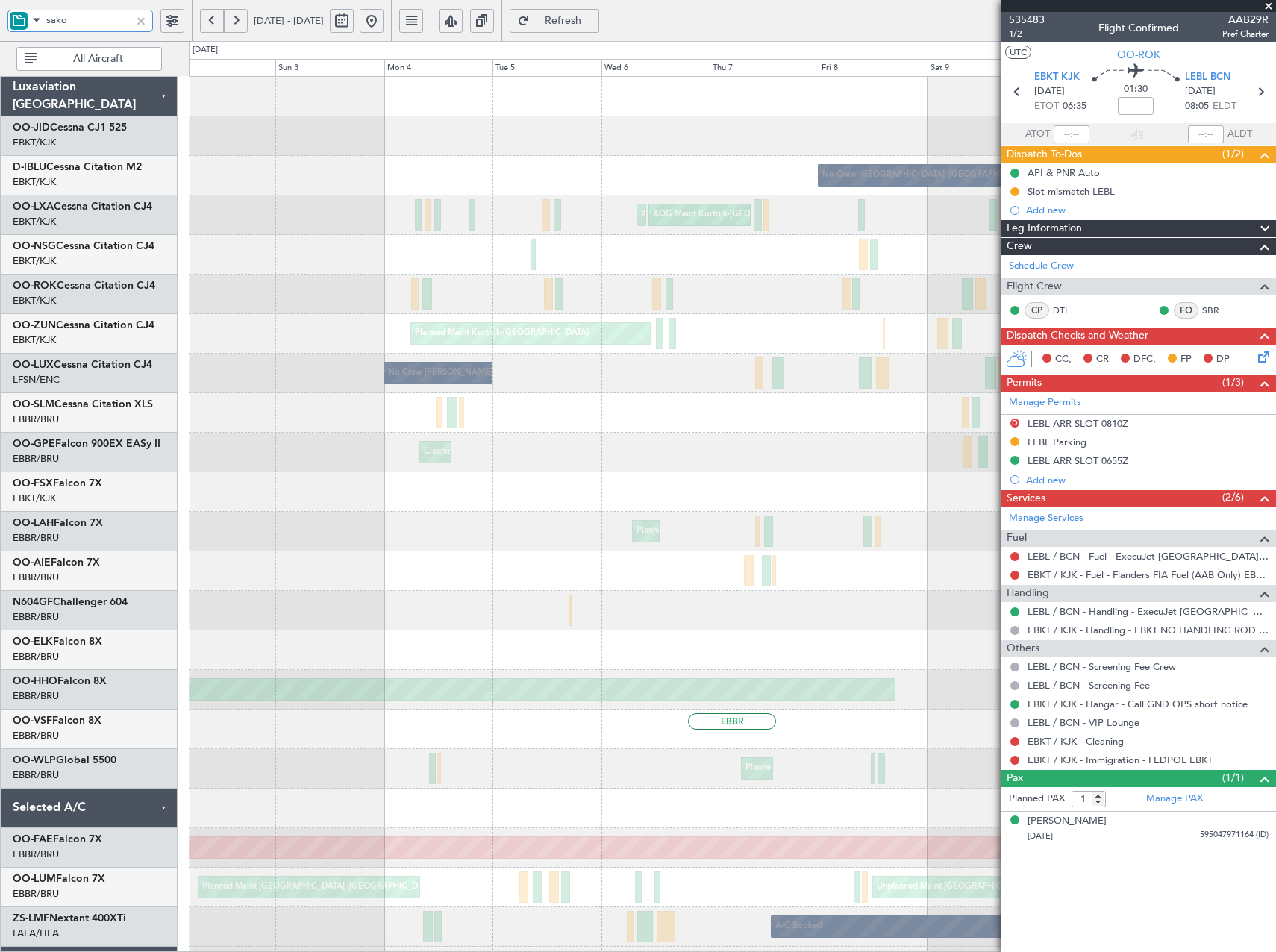
click at [1276, 409] on html "sako [DATE] - [DATE] Refresh Quick Links All Aircraft No Crew [GEOGRAPHIC_DATA]…" at bounding box center [638, 476] width 1276 height 952
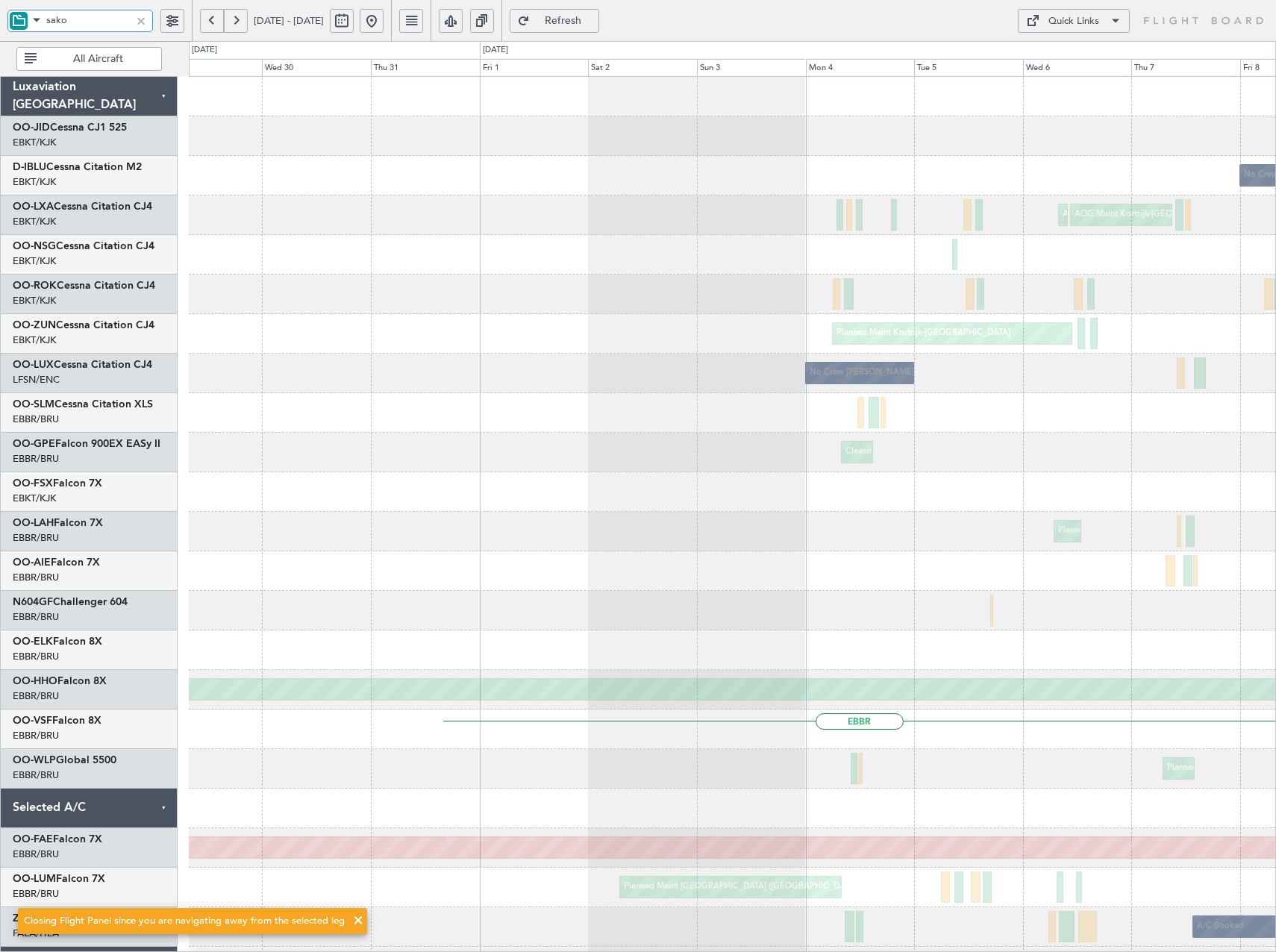
click at [759, 418] on div "No Crew [GEOGRAPHIC_DATA] ([GEOGRAPHIC_DATA] National) AOG Maint [GEOGRAPHIC_DA…" at bounding box center [731, 551] width 1086 height 949
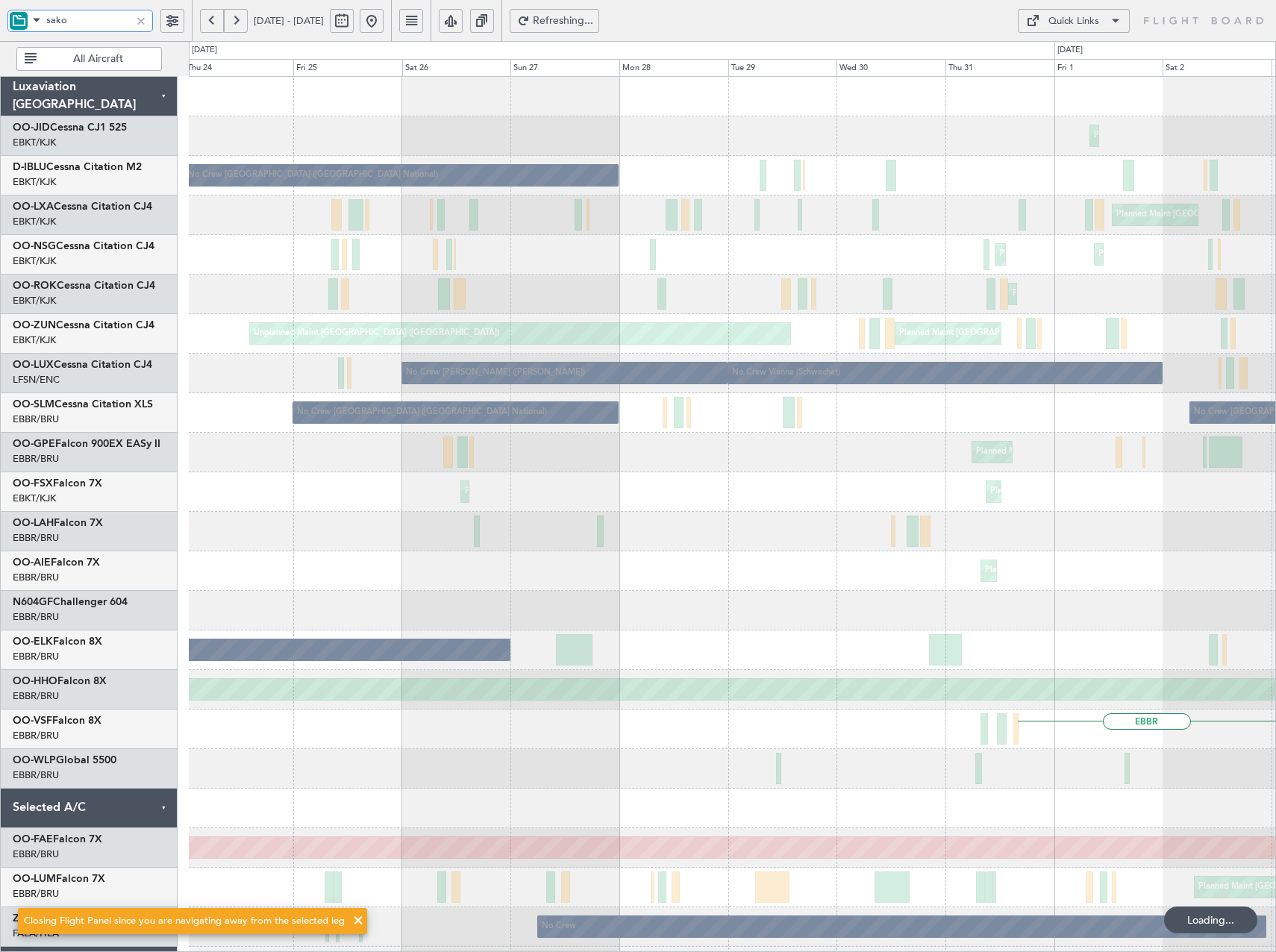
click at [964, 454] on div "Planned Maint Kortrijk-[GEOGRAPHIC_DATA] No Crew [GEOGRAPHIC_DATA] (Brussels Na…" at bounding box center [731, 570] width 1086 height 988
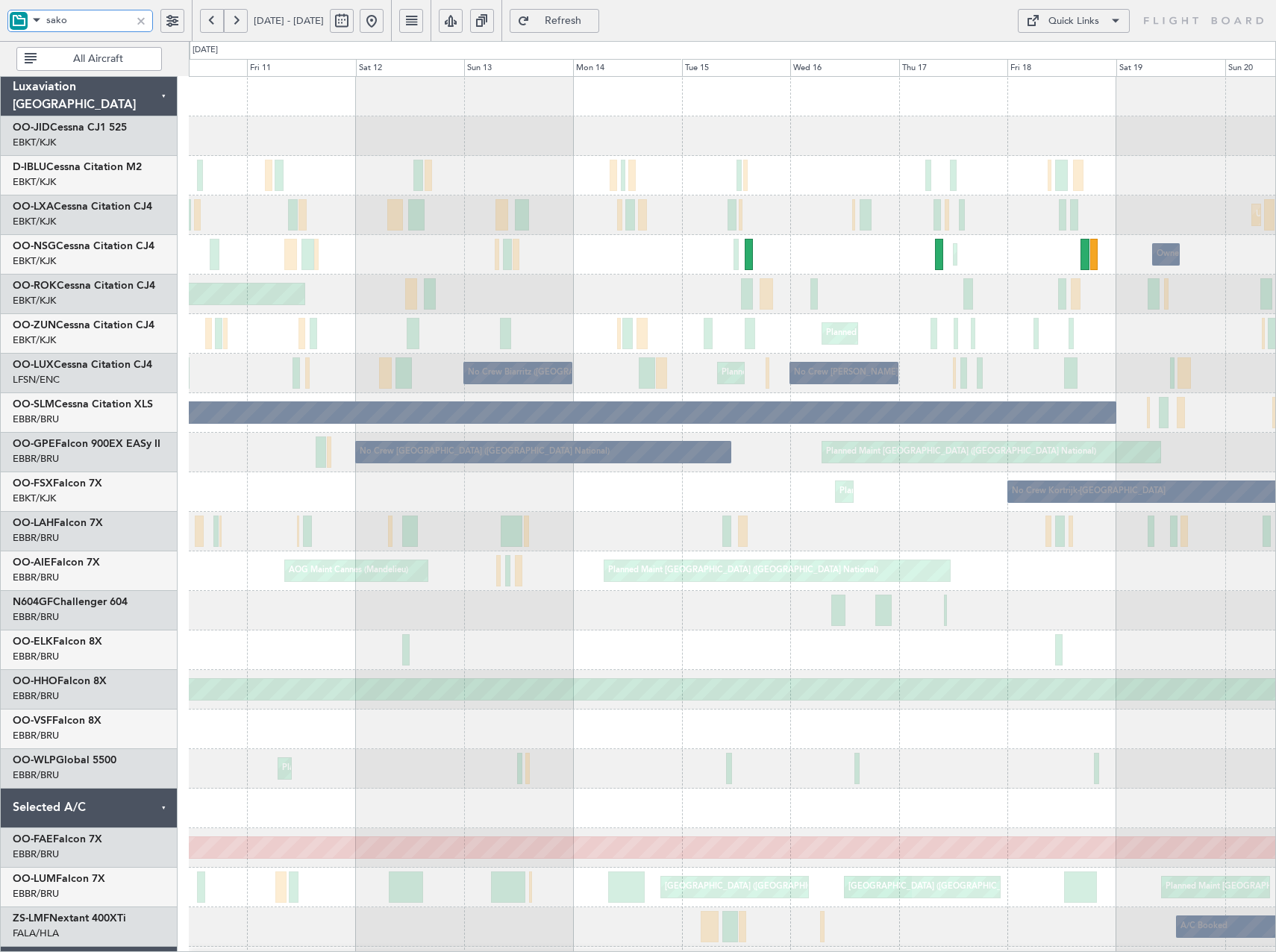
click at [945, 331] on div "No Crew [GEOGRAPHIC_DATA] ([GEOGRAPHIC_DATA] National) Unplanned Maint [GEOGRAP…" at bounding box center [731, 570] width 1086 height 988
type input "sako"
click at [143, 25] on div at bounding box center [141, 20] width 16 height 16
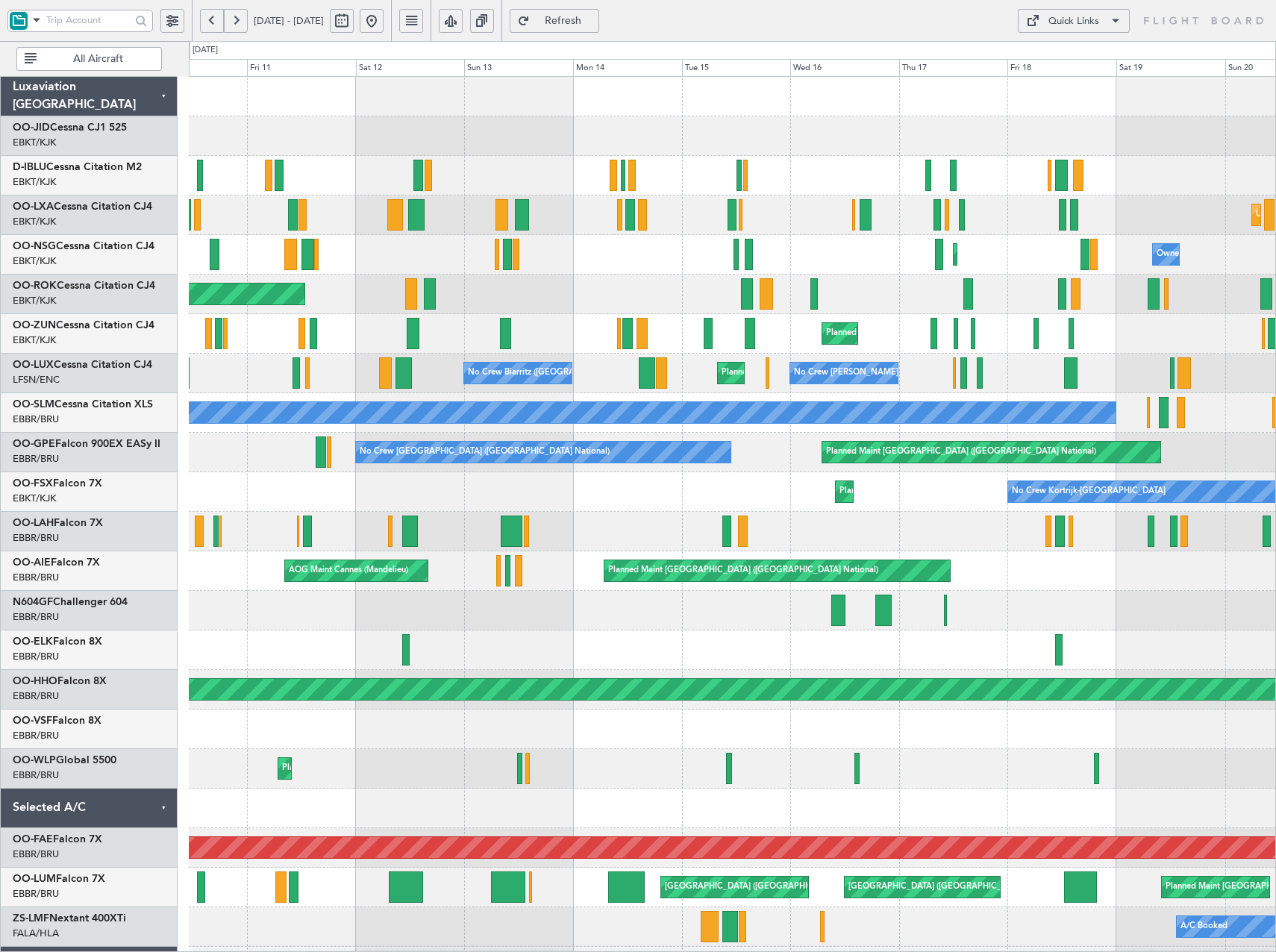
click at [384, 22] on button at bounding box center [371, 20] width 24 height 24
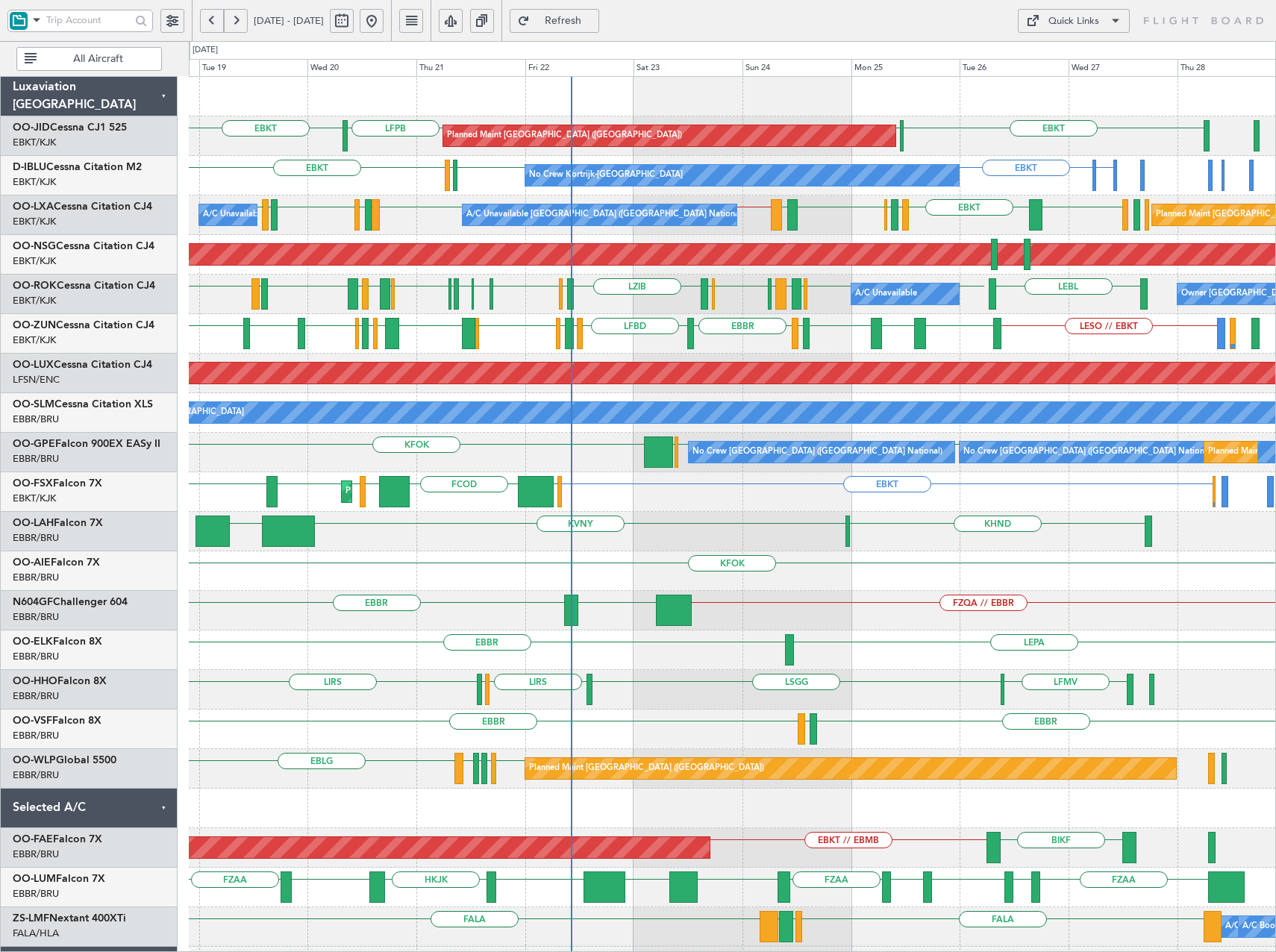
click at [1017, 240] on div "LFPB EBKT EBKT LFPB Planned Maint [GEOGRAPHIC_DATA] ([GEOGRAPHIC_DATA]) ELLX or…" at bounding box center [731, 551] width 1086 height 949
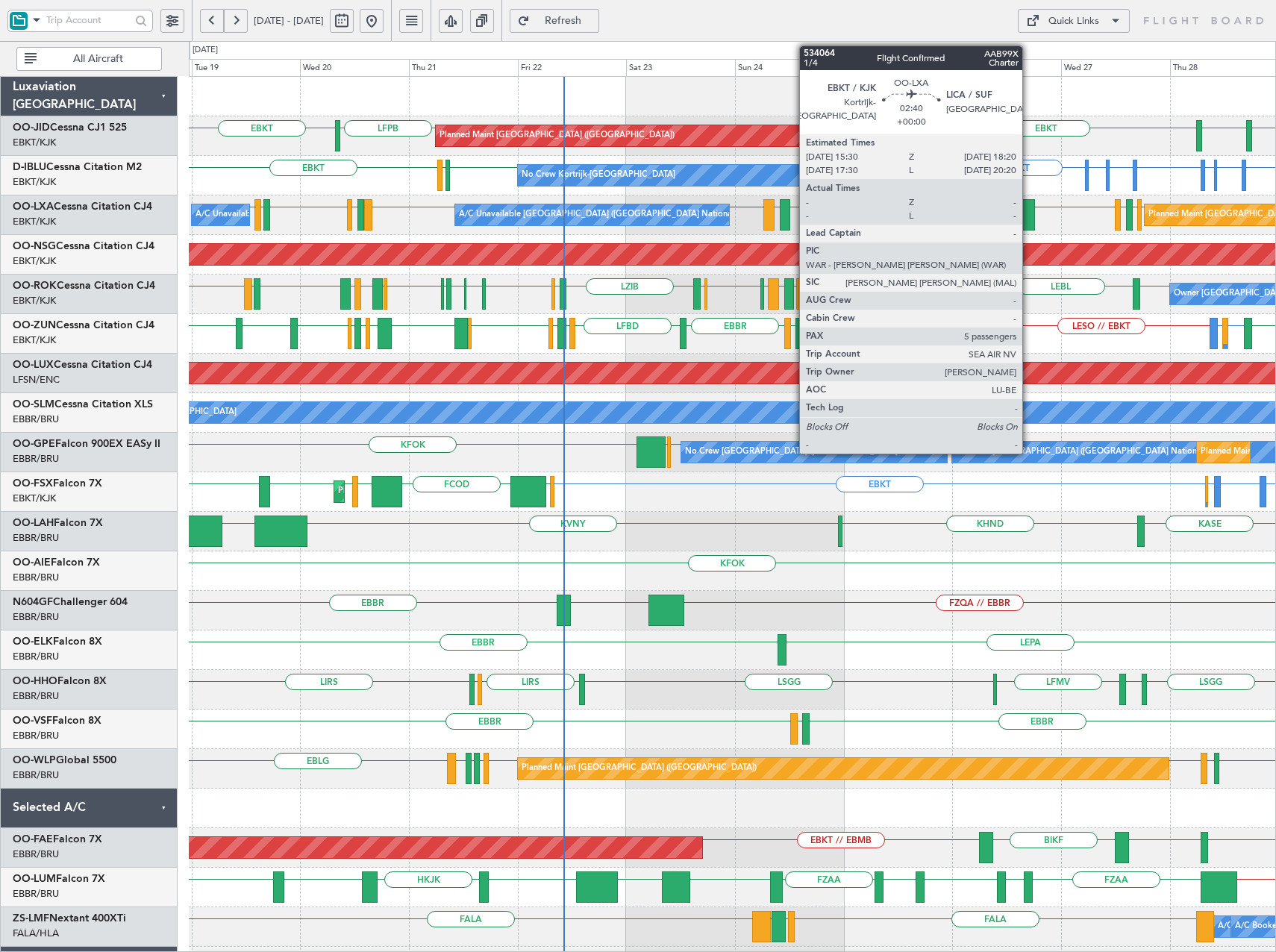
click at [1029, 215] on div at bounding box center [1029, 214] width 13 height 32
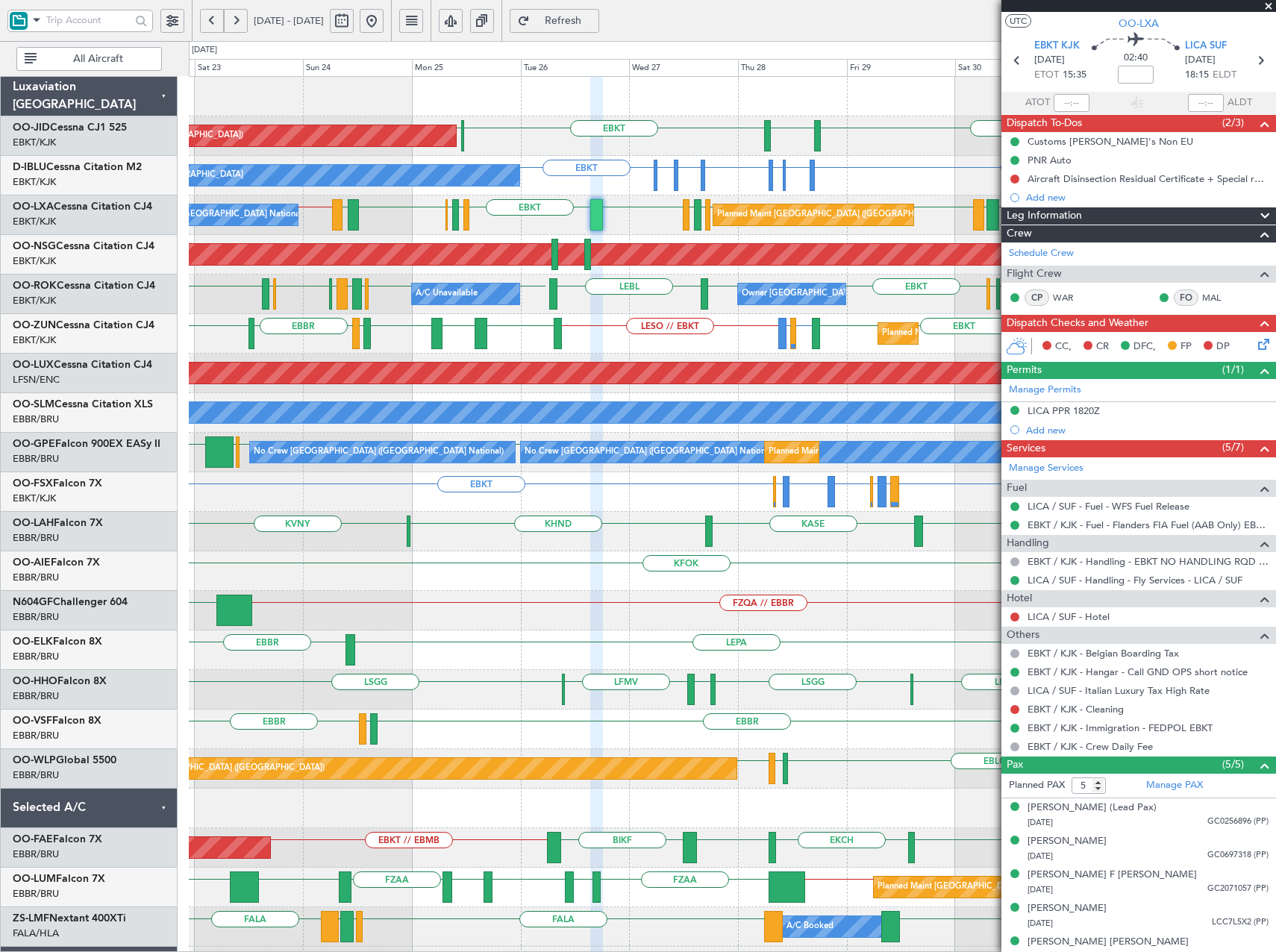
scroll to position [45, 0]
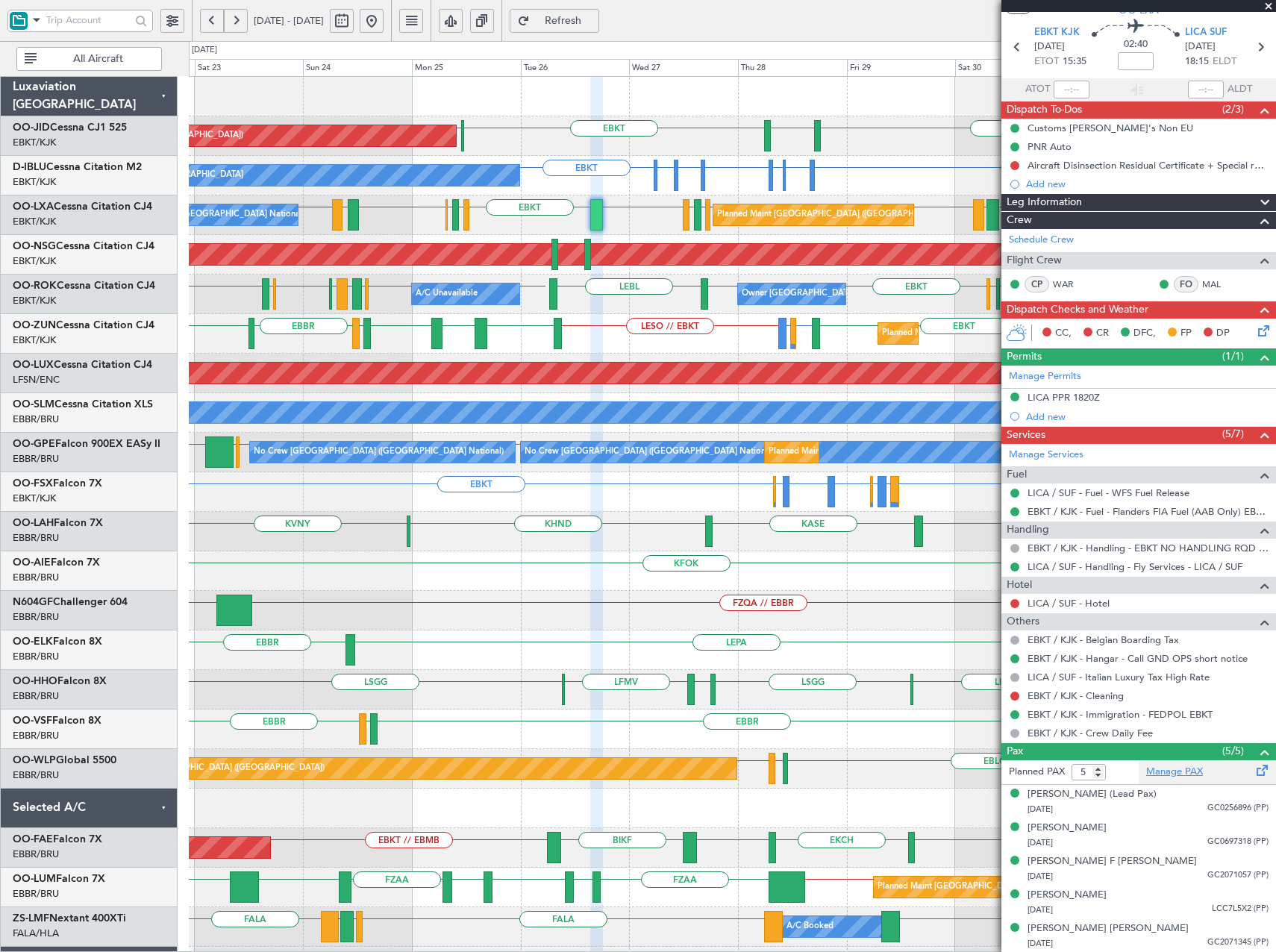
click at [1167, 773] on link "Manage PAX" at bounding box center [1175, 772] width 56 height 15
click at [384, 19] on button at bounding box center [371, 20] width 24 height 24
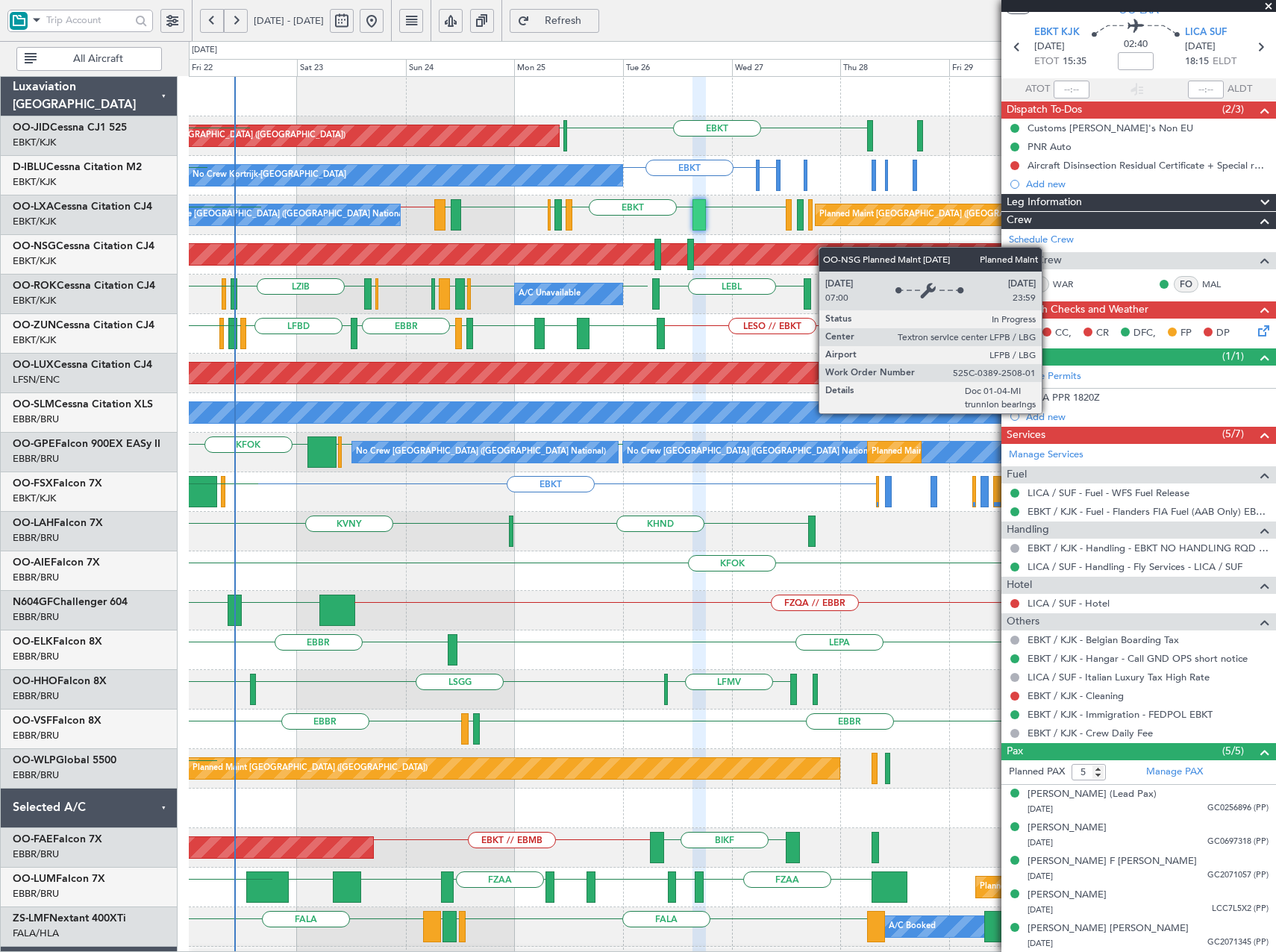
click at [369, 251] on div "Planned Maint [GEOGRAPHIC_DATA] ([GEOGRAPHIC_DATA]) EBKT LFPB LFPB Planned Main…" at bounding box center [731, 551] width 1086 height 949
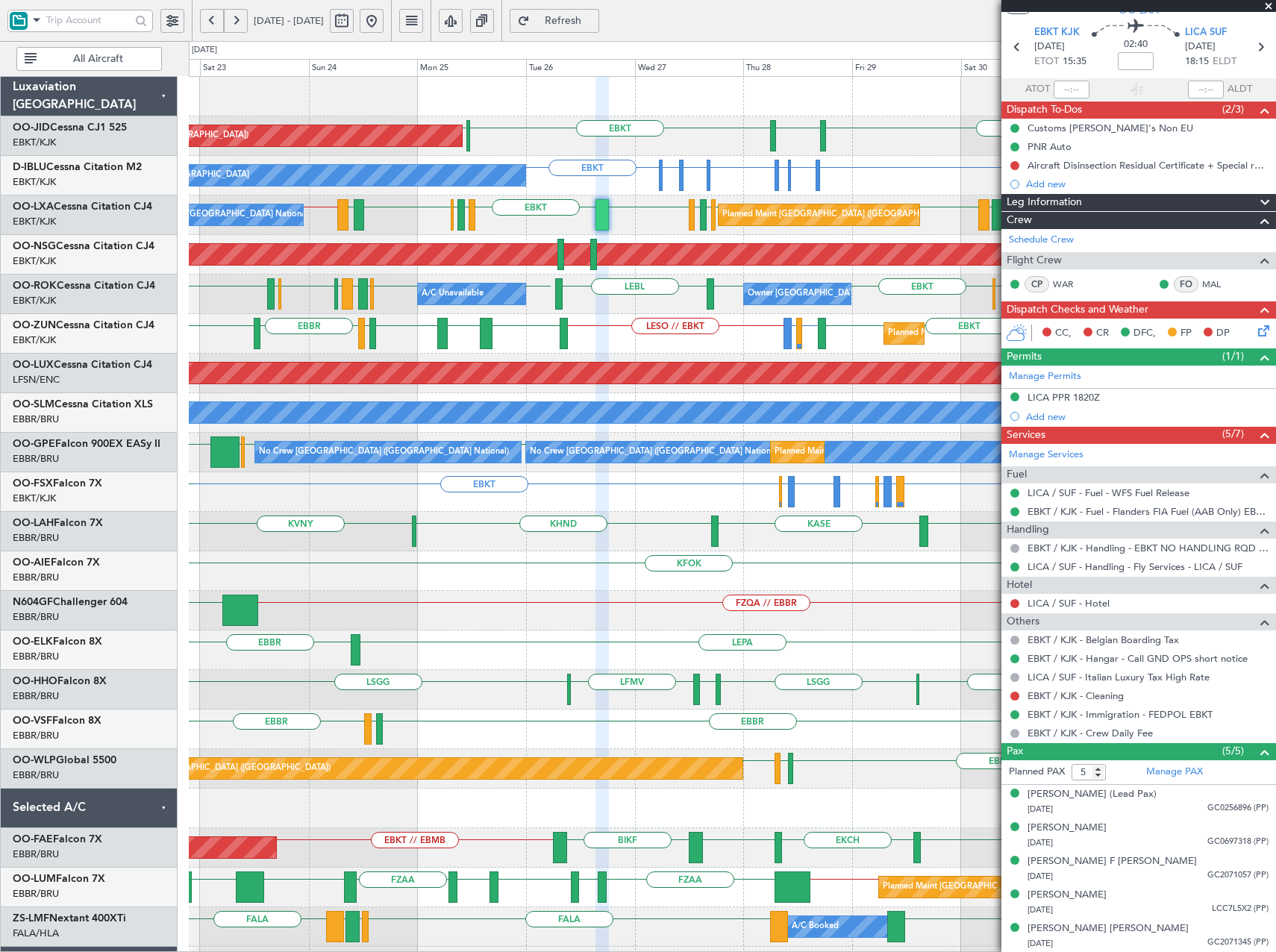
click at [744, 316] on div "Planned Maint Kortrijk-[GEOGRAPHIC_DATA] EBKT LESO LFMD or [GEOGRAPHIC_DATA] LE…" at bounding box center [731, 333] width 1086 height 39
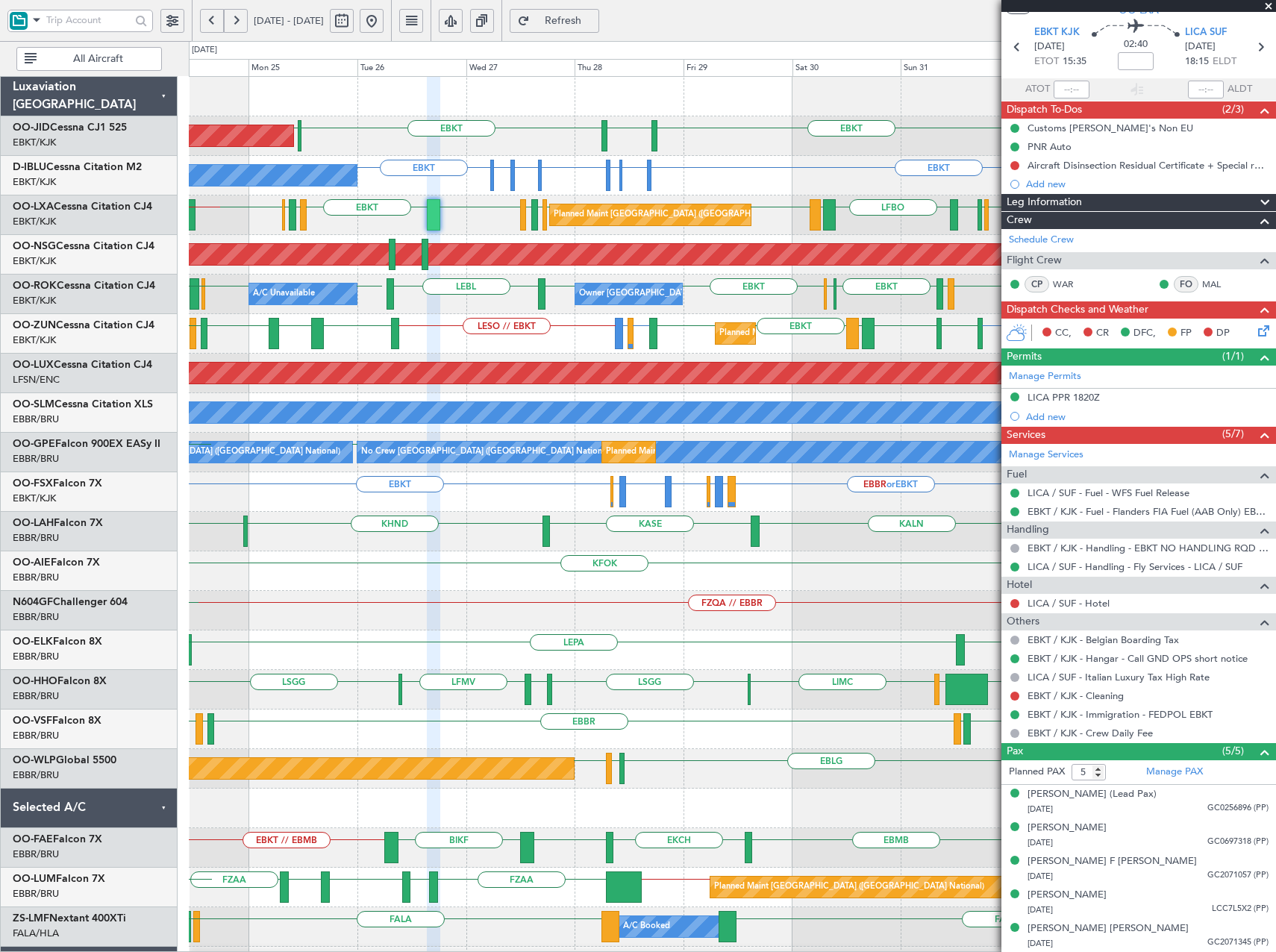
click at [615, 340] on div "Planned Maint Kortrijk-[GEOGRAPHIC_DATA] EBKT LESO LFMD or [GEOGRAPHIC_DATA] LE…" at bounding box center [731, 333] width 1086 height 39
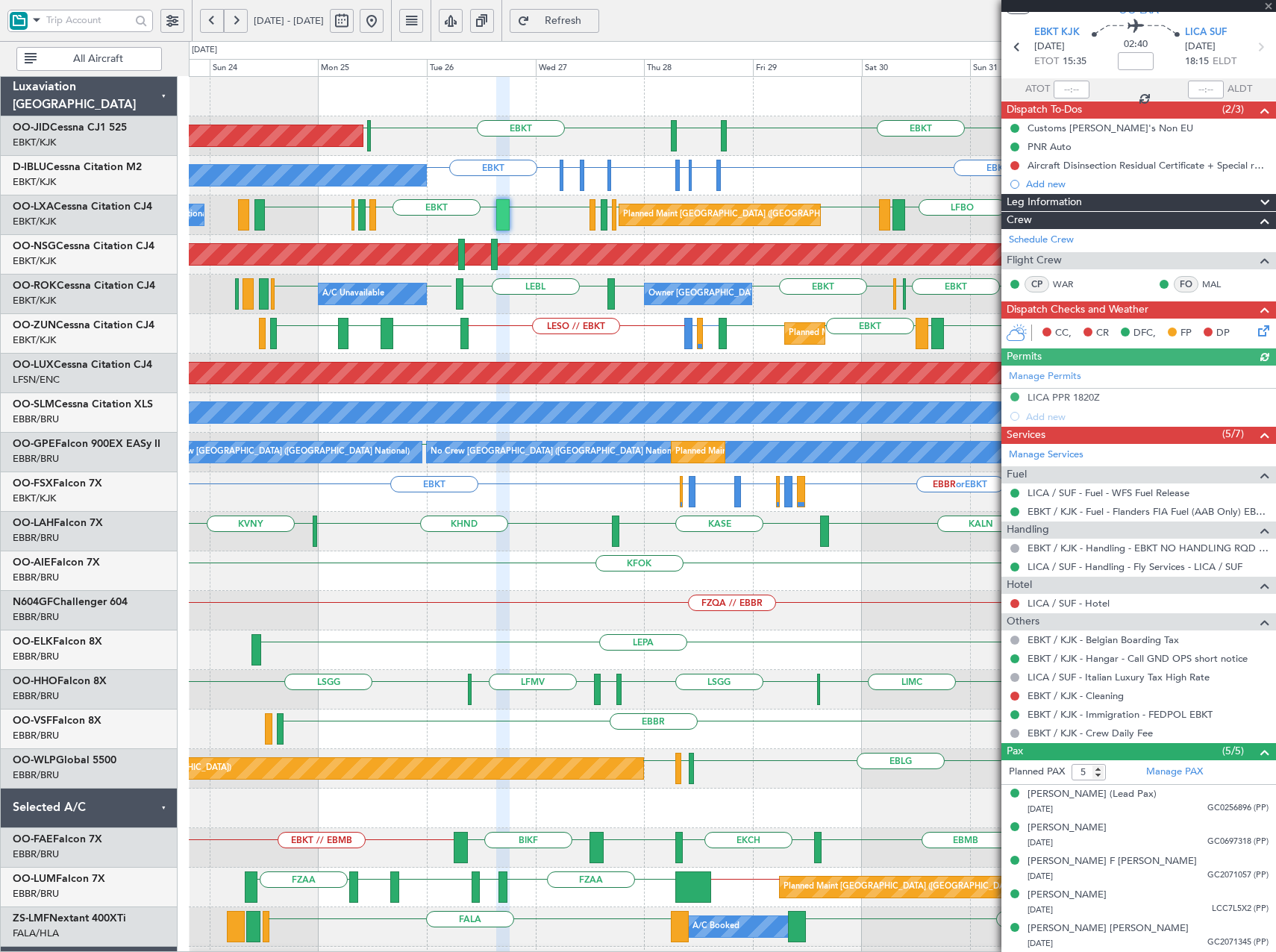
click at [578, 341] on div "Planned Maint Kortrijk-[GEOGRAPHIC_DATA] Planned Maint [GEOGRAPHIC_DATA] ([GEOG…" at bounding box center [731, 590] width 1086 height 1029
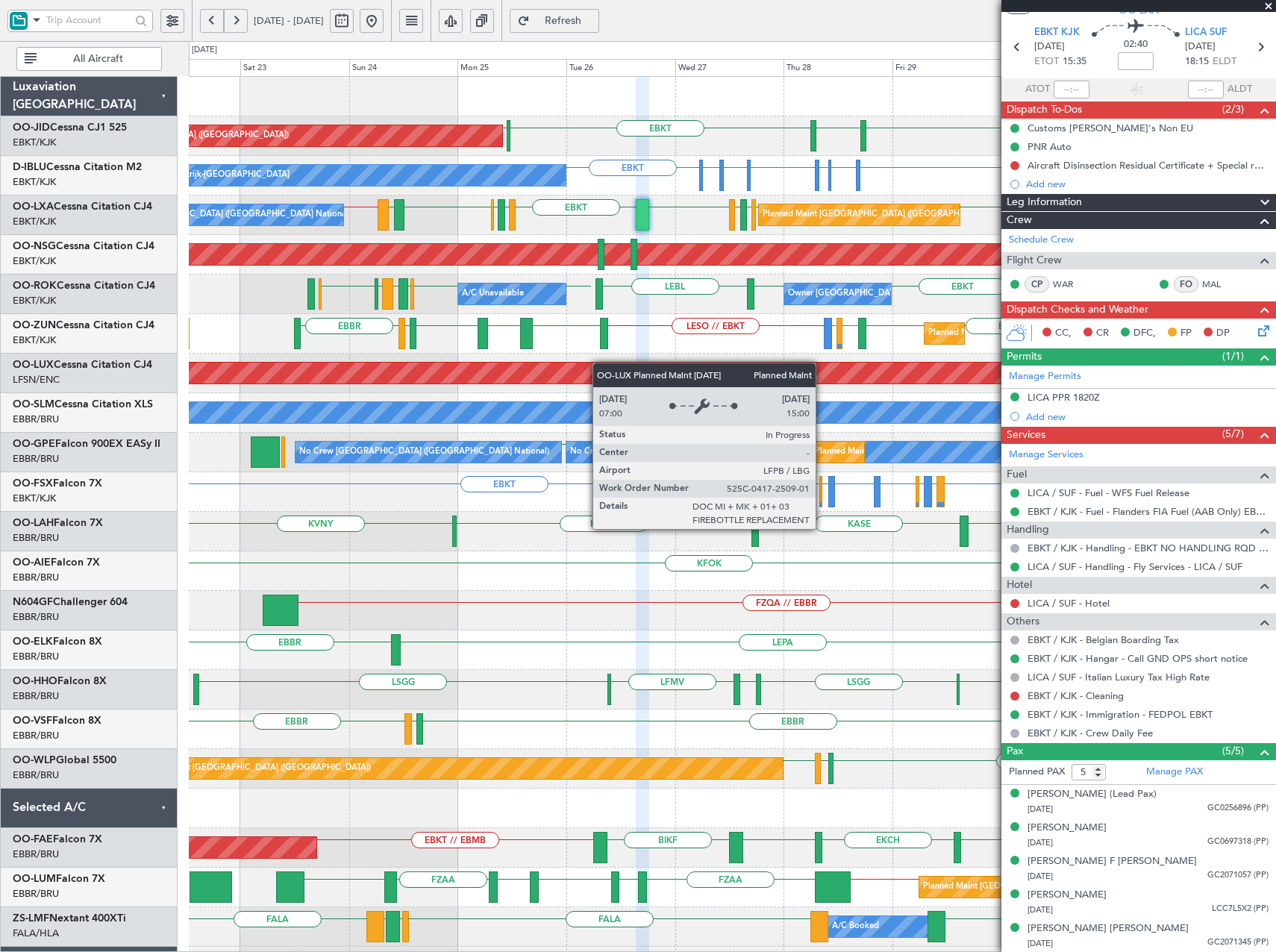
click at [610, 365] on div "Planned Maint Kortrijk-[GEOGRAPHIC_DATA] Planned Maint [GEOGRAPHIC_DATA] ([GEOG…" at bounding box center [731, 590] width 1086 height 1029
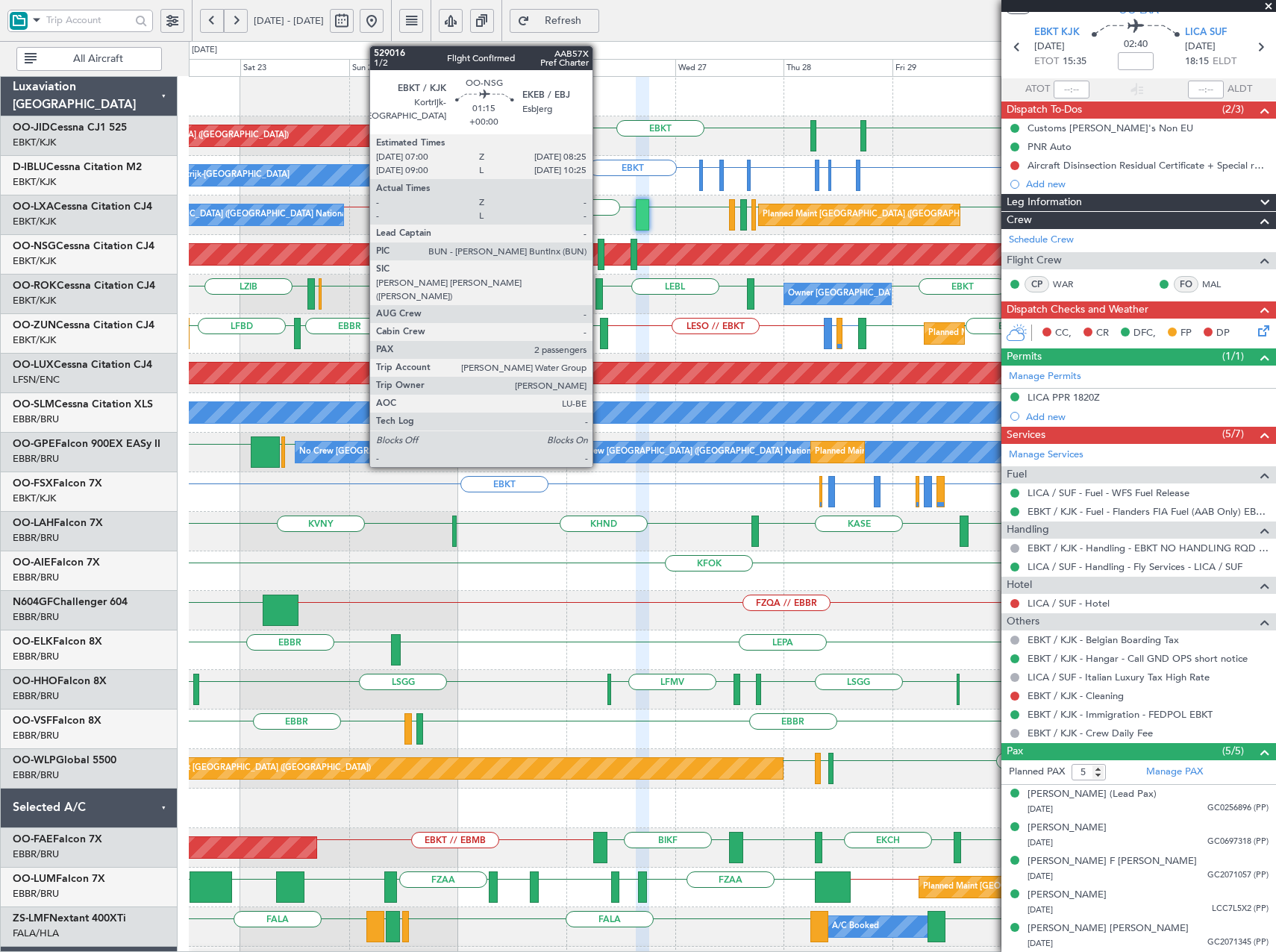
click at [599, 260] on div at bounding box center [601, 255] width 7 height 32
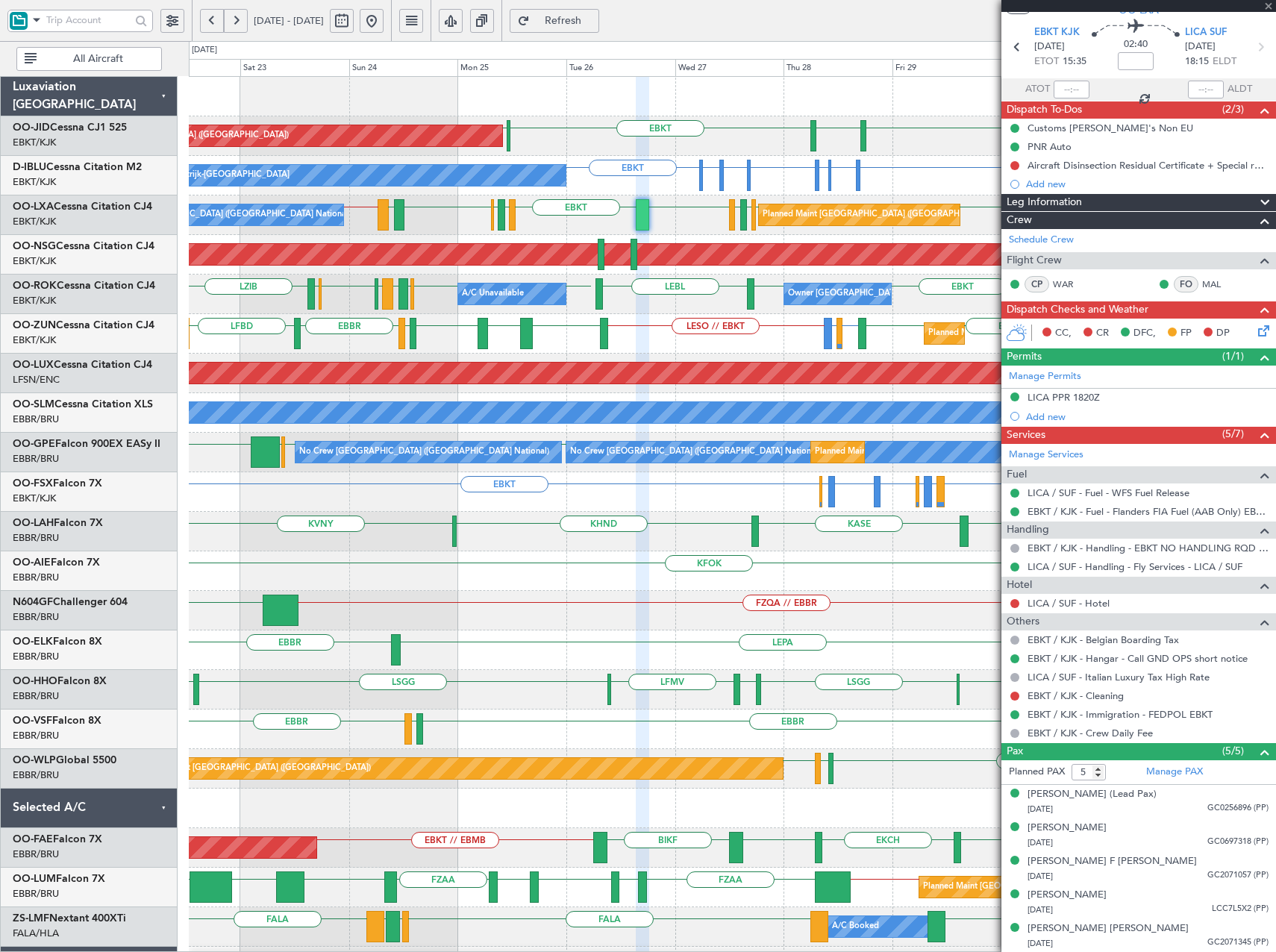
type input "2"
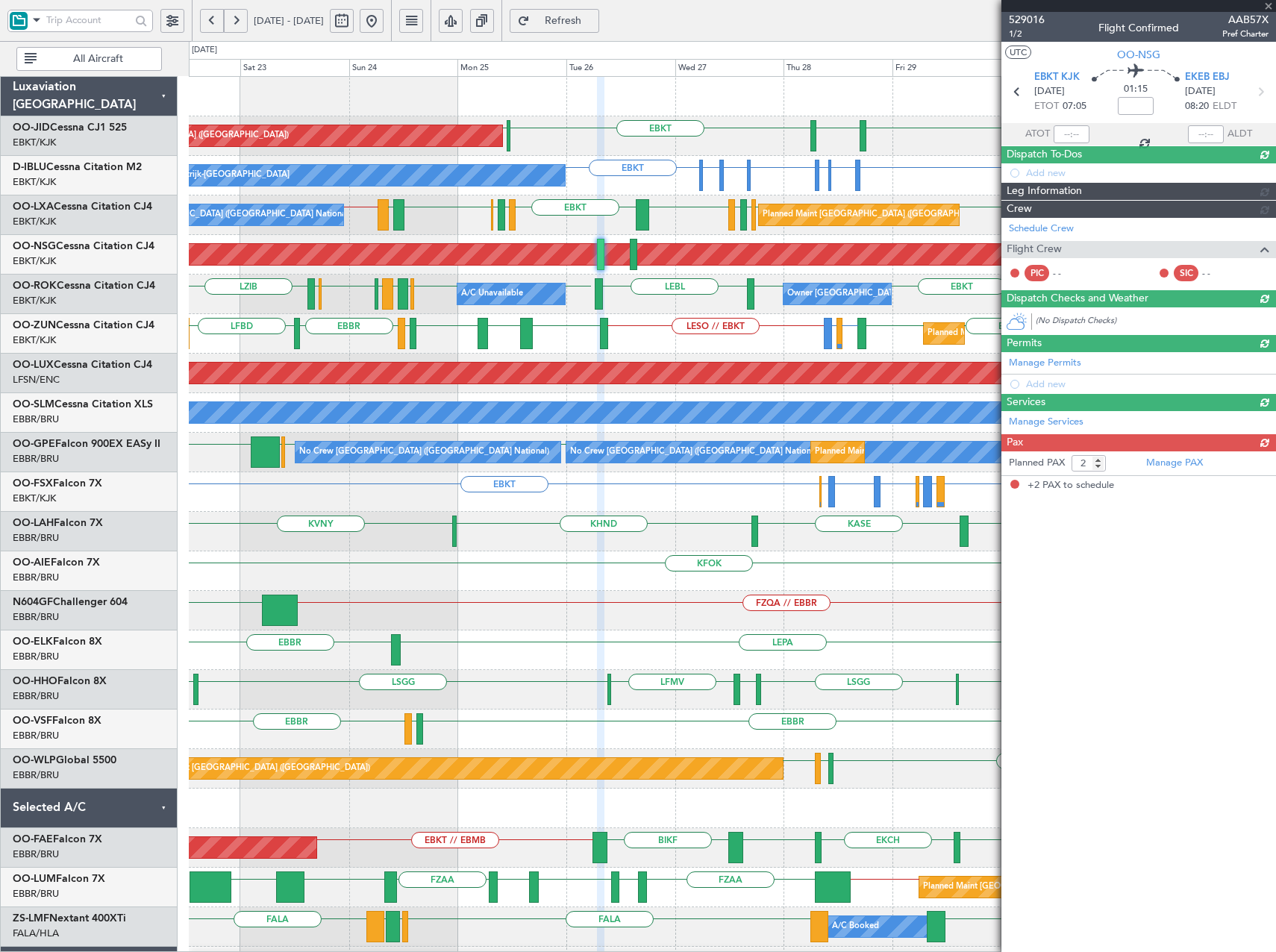
scroll to position [0, 0]
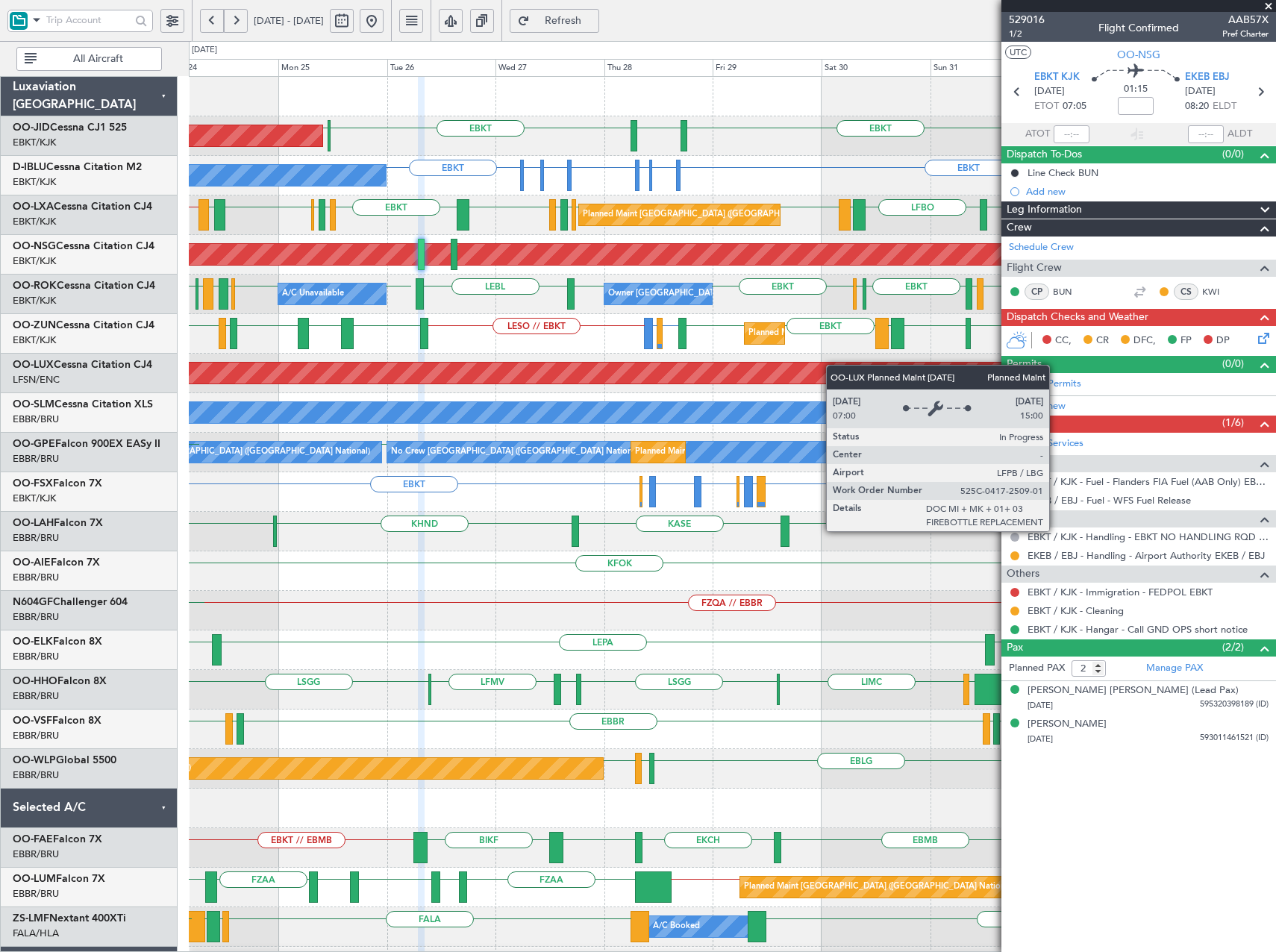
click at [712, 375] on div "Planned Maint Kortrijk-Wevelgem Planned Maint Paris (Le Bourget) EBKT EBKT EGNT…" at bounding box center [731, 590] width 1086 height 1029
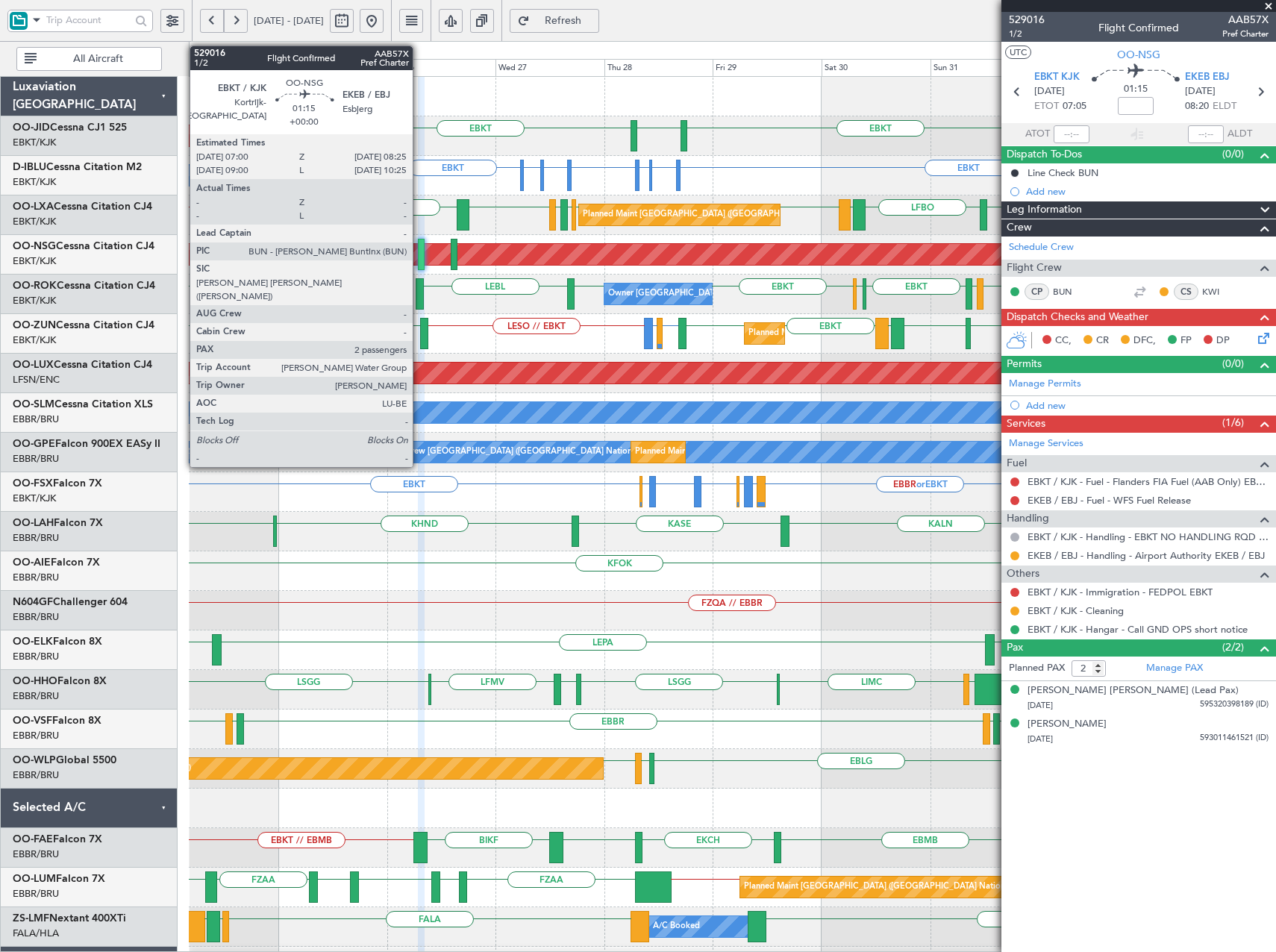
click at [418, 255] on div at bounding box center [421, 255] width 7 height 32
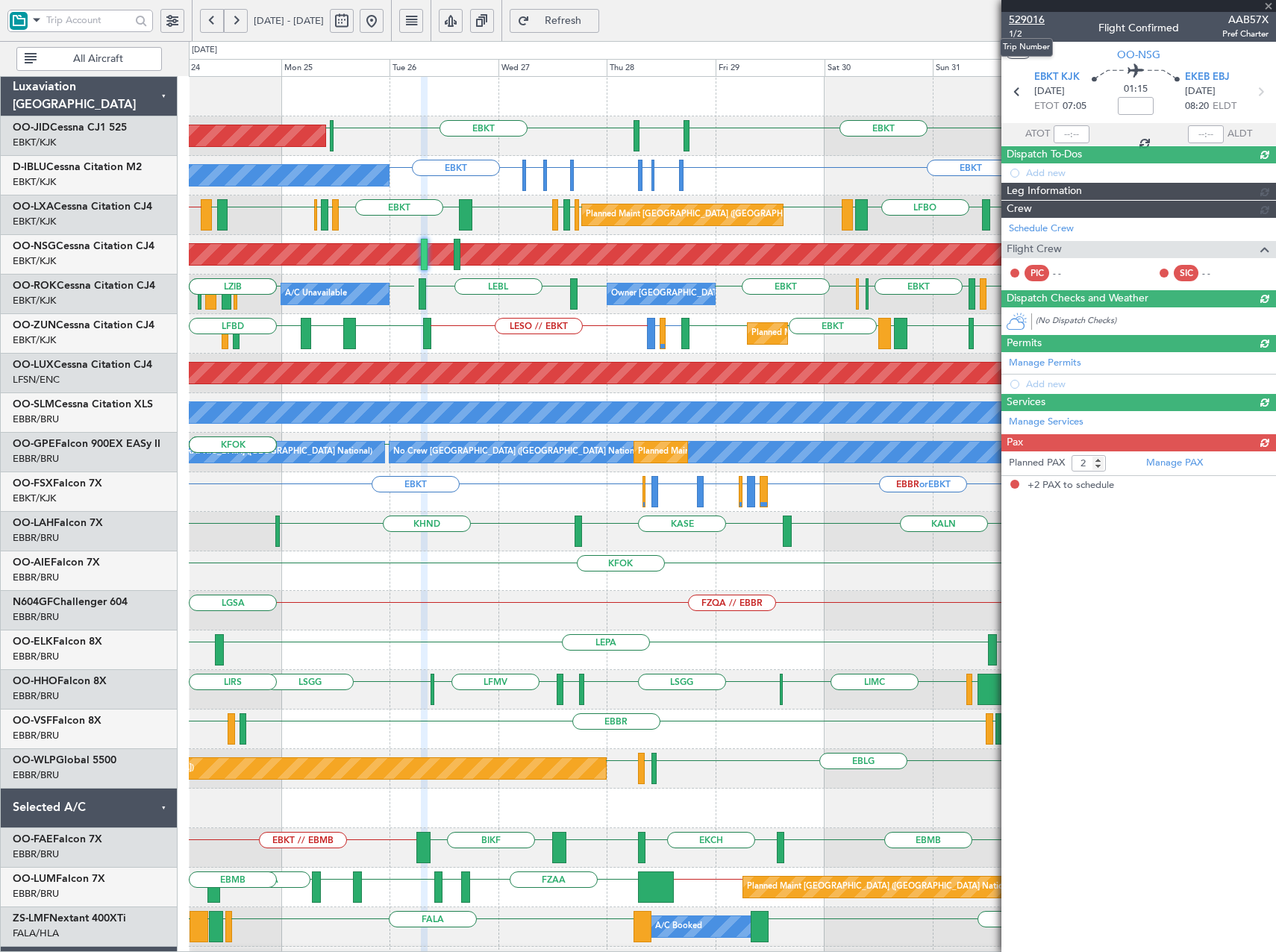
click at [1022, 22] on span "529016" at bounding box center [1026, 19] width 35 height 15
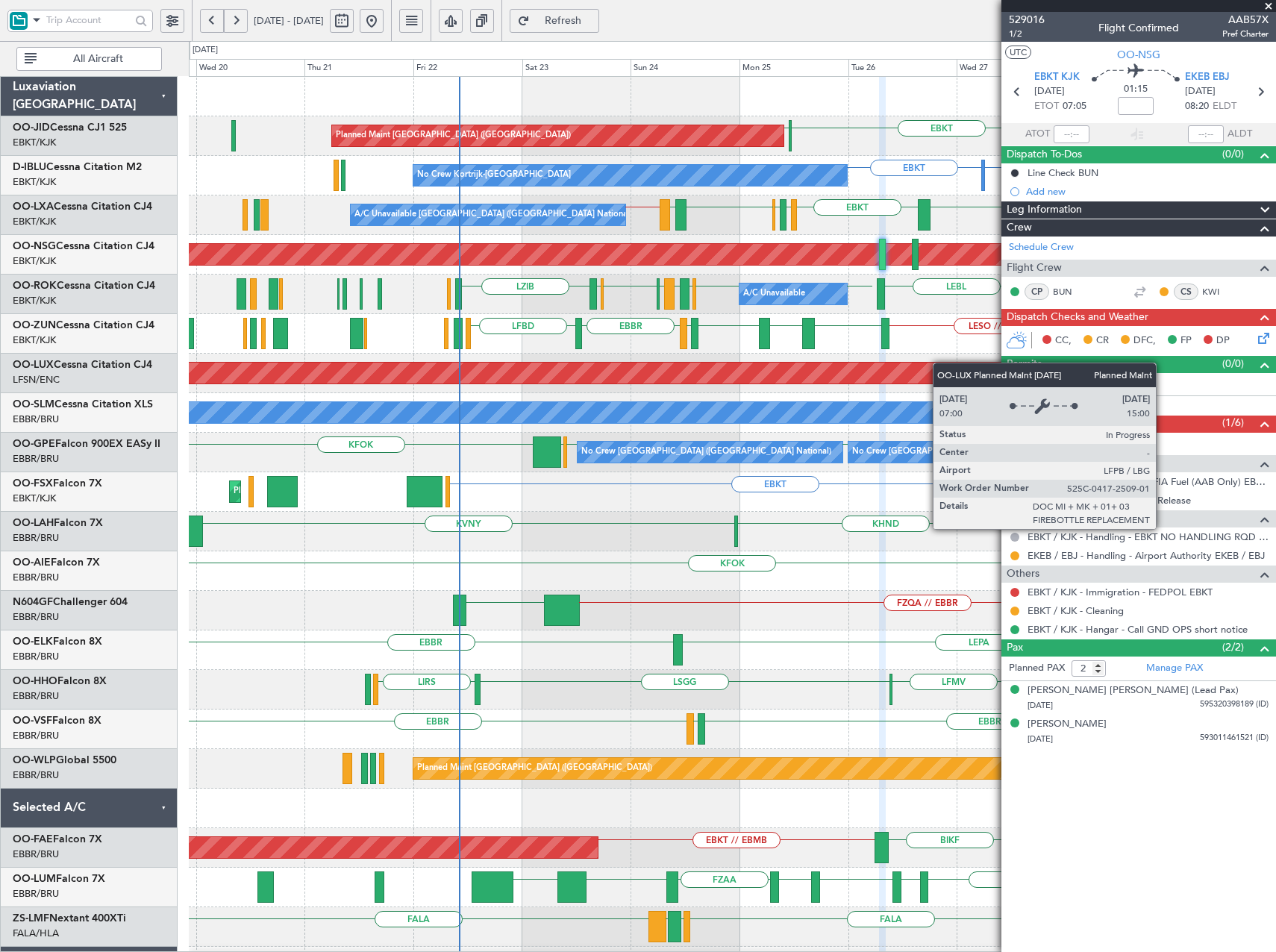
click at [686, 362] on div "Planned Maint Paris (Le Bourget) EBKT EGNT EBKT LFPB Planned Maint Kortrijk-Wev…" at bounding box center [731, 590] width 1086 height 1029
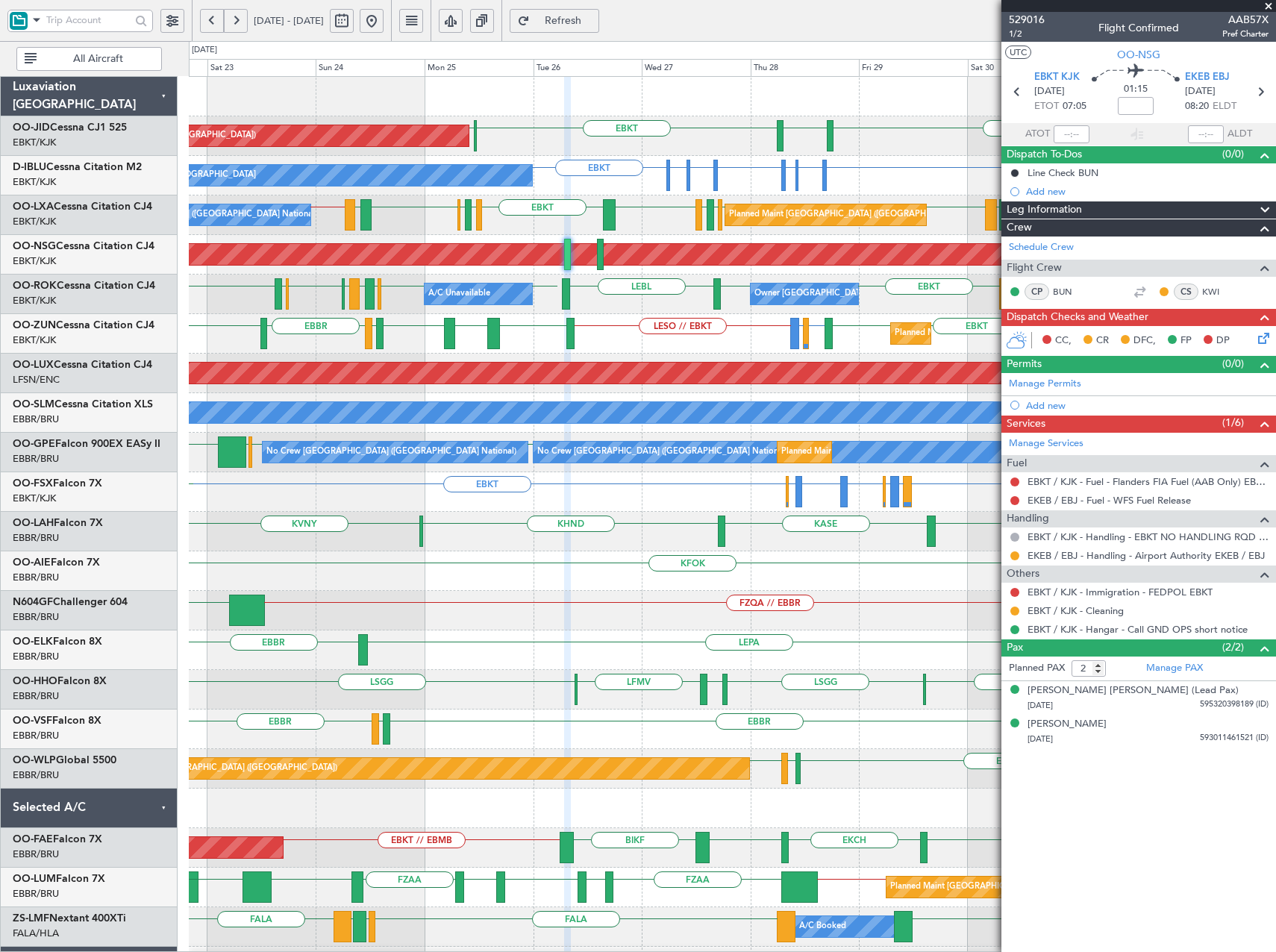
click at [330, 310] on div "Owner Kortrijk-Wevelgem A/C Unavailable EBKT EHAM EBKT EHAM EBKT ELLX LZIB EBKT…" at bounding box center [731, 294] width 1086 height 39
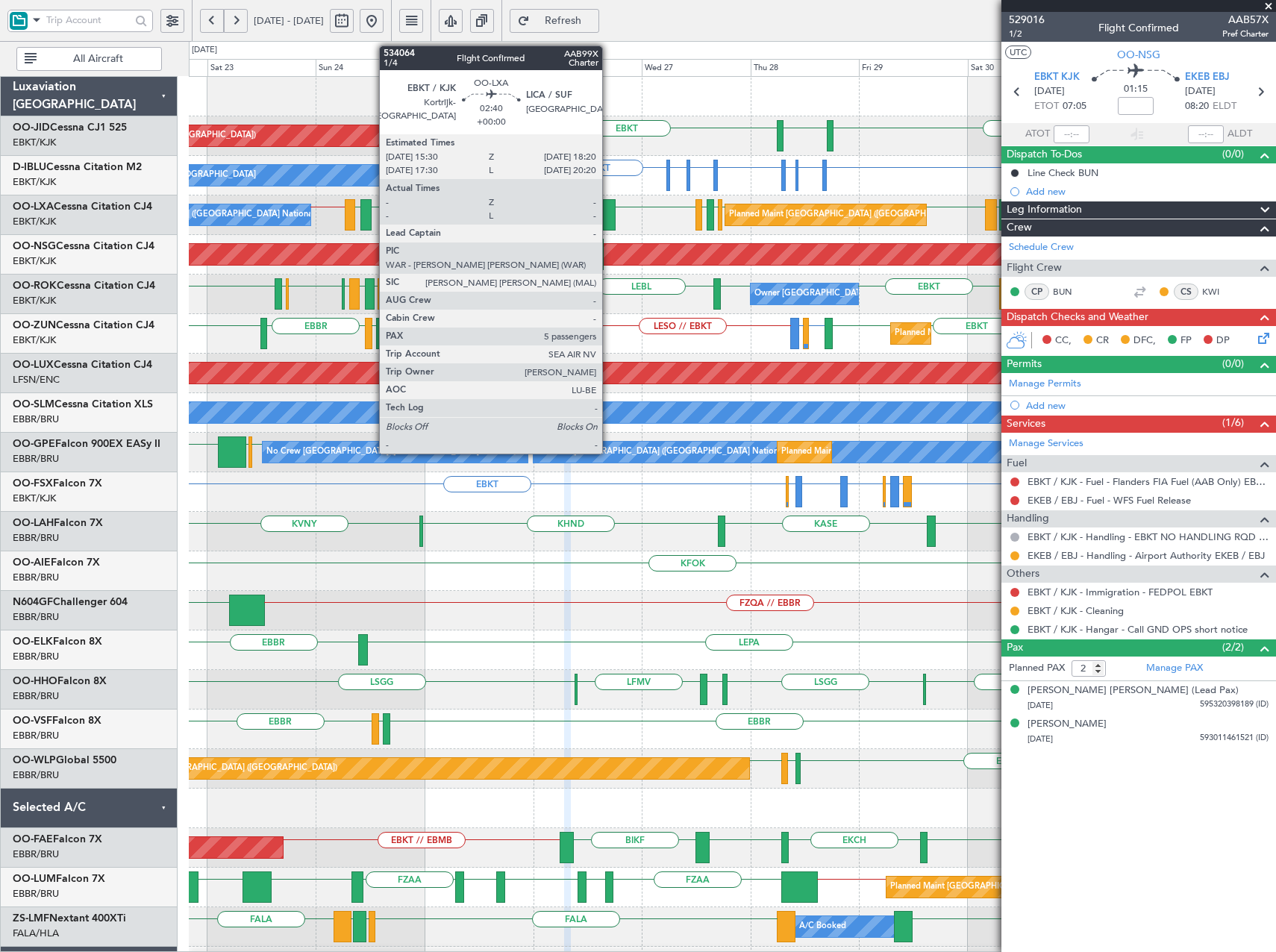
click at [609, 218] on div at bounding box center [610, 214] width 13 height 32
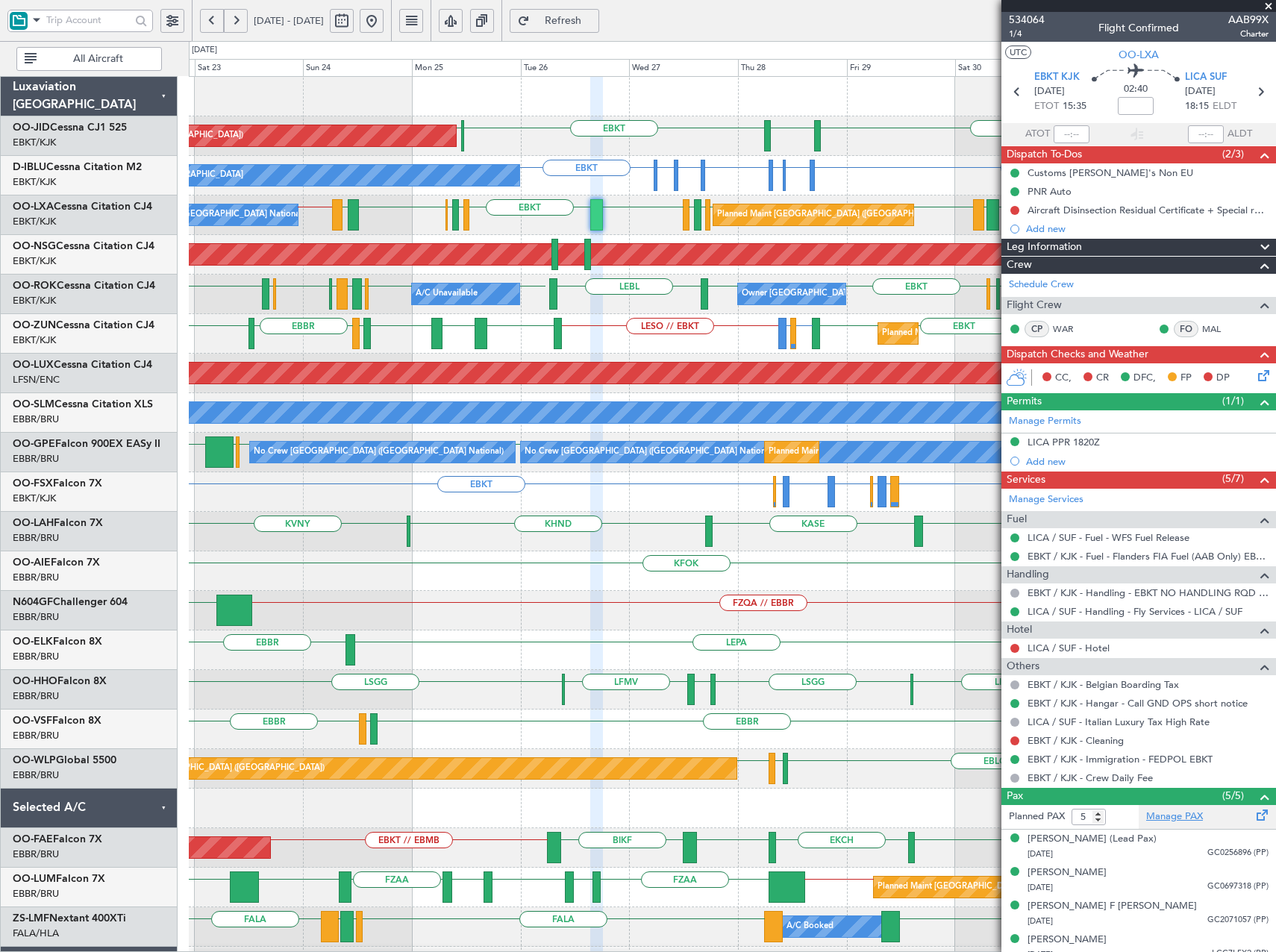
click at [1172, 821] on link "Manage PAX" at bounding box center [1175, 817] width 56 height 15
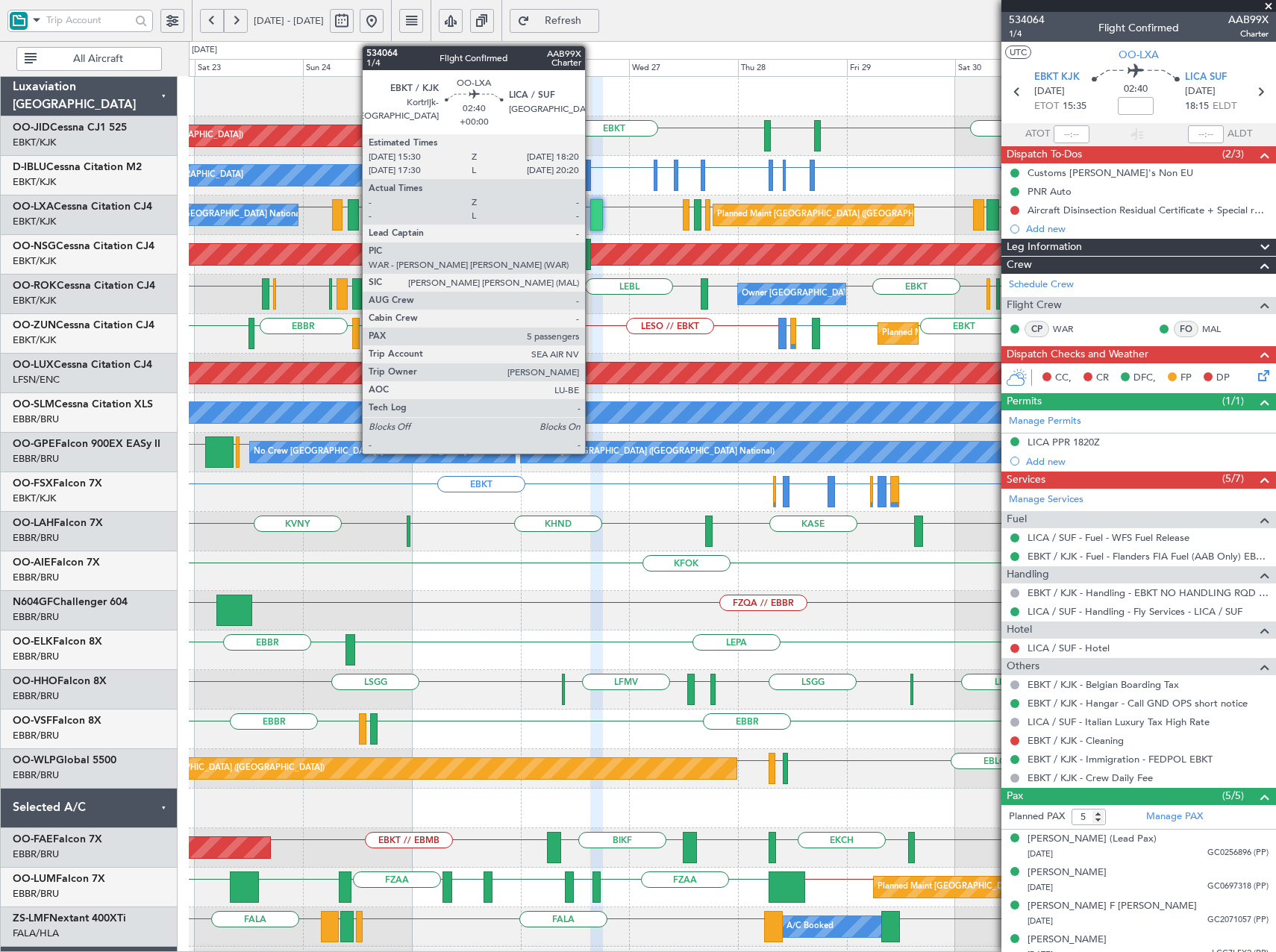
click at [592, 215] on div at bounding box center [597, 214] width 13 height 32
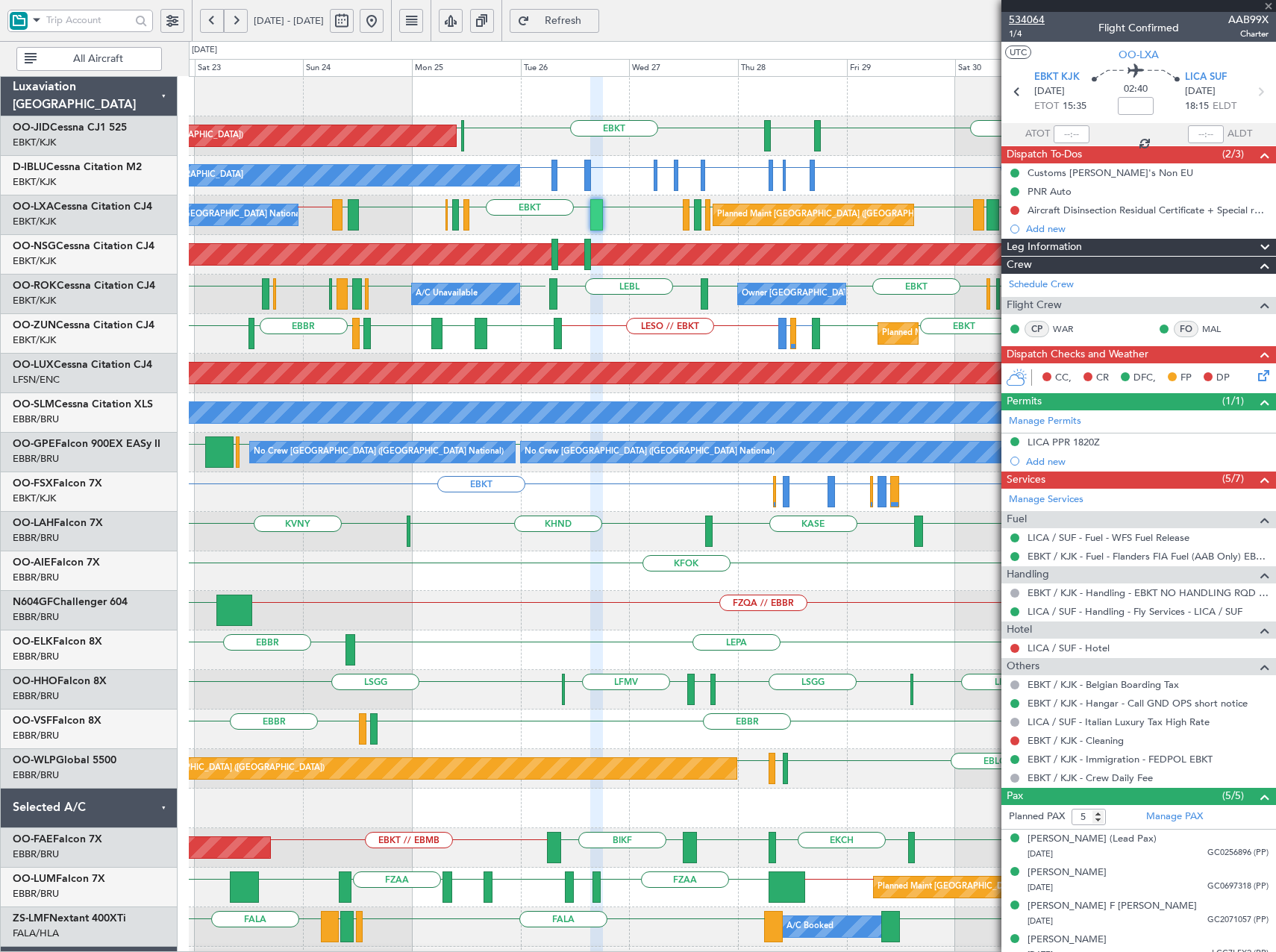
click at [1029, 22] on span "534064" at bounding box center [1026, 19] width 35 height 15
click at [1268, 5] on span at bounding box center [1269, 7] width 15 height 13
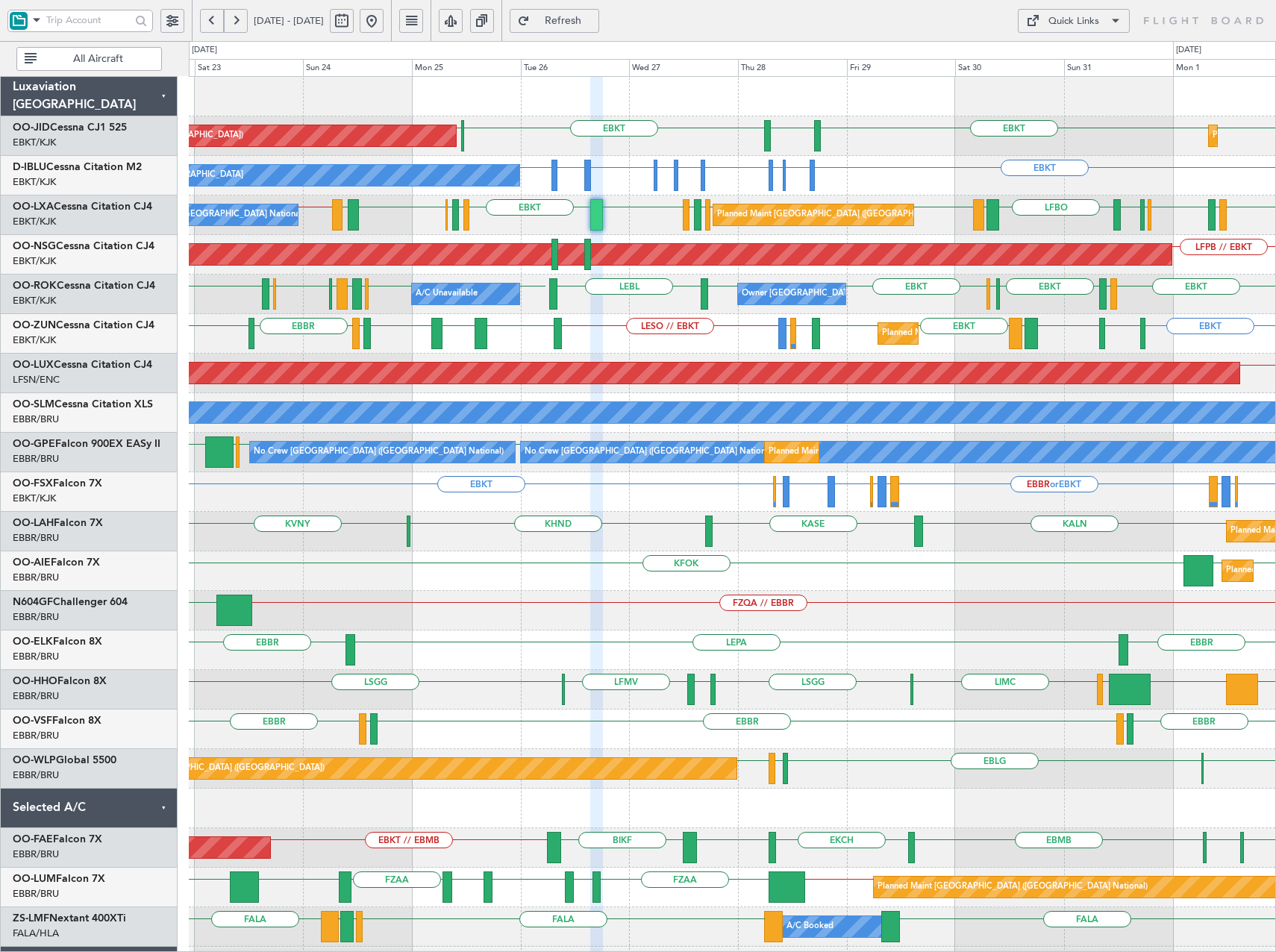
type input "0"
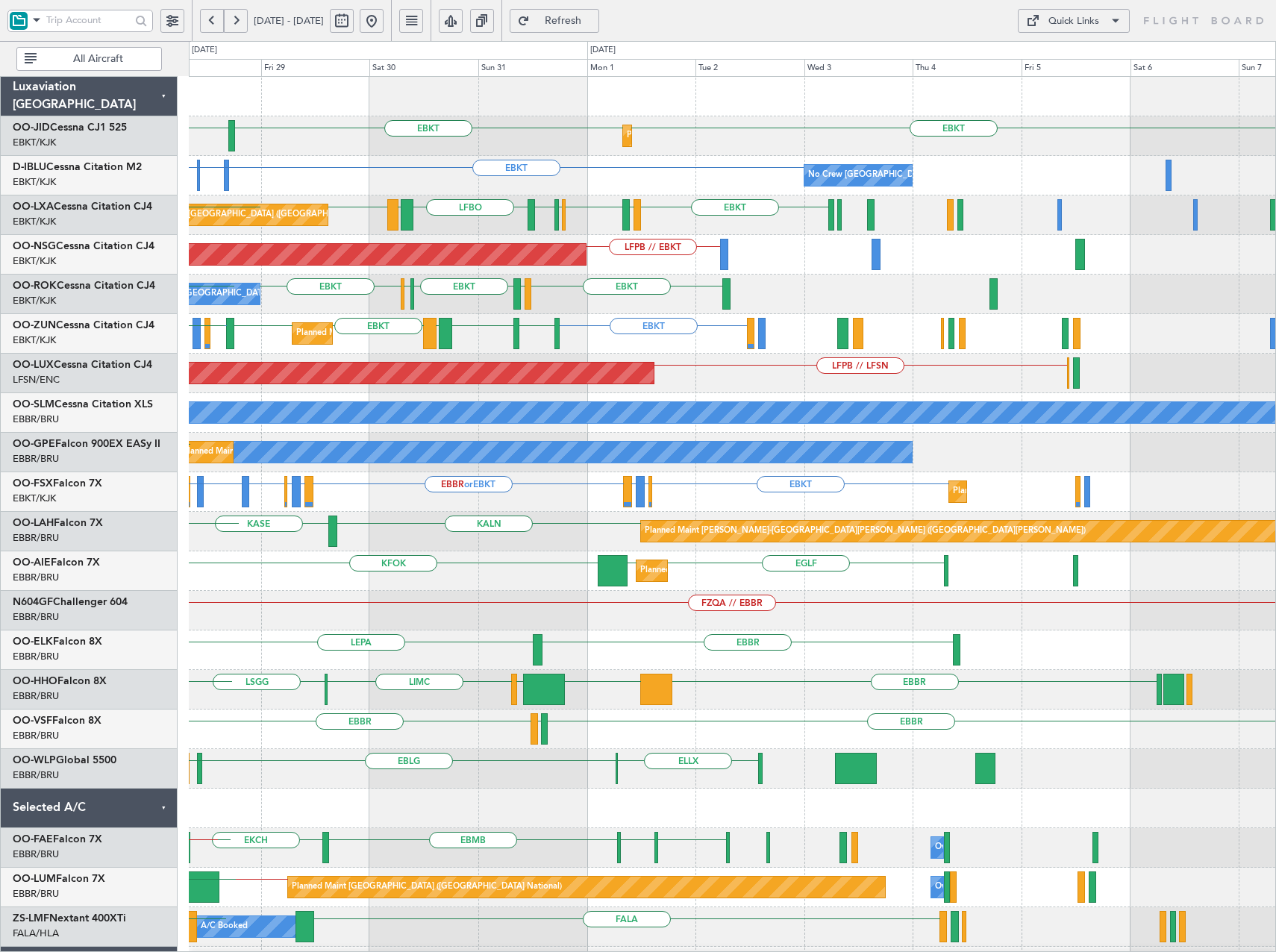
click at [499, 331] on div "EBKT EBKT EGNT Planned Maint Kortrijk-Wevelgem EBKT EBKT EDVK or EBKT EDDF or E…" at bounding box center [731, 590] width 1086 height 1029
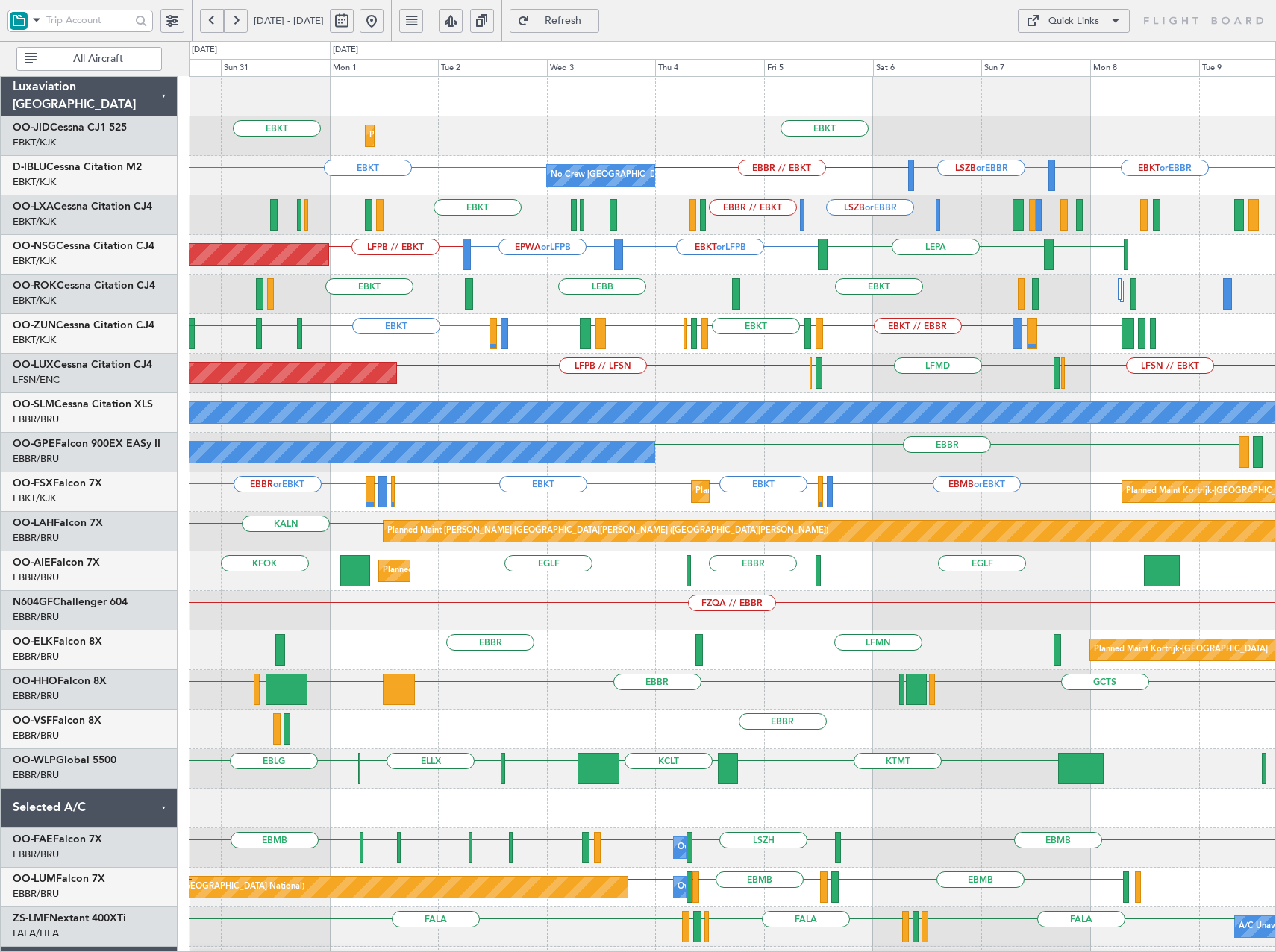
click at [785, 348] on div "EBKT LFMD or EBKT EBKT EBOS or EBKT LIRN or EBKT EBKT // EBBR EGGD EBKT LFMD EB…" at bounding box center [731, 333] width 1086 height 39
click at [384, 28] on button at bounding box center [371, 20] width 24 height 24
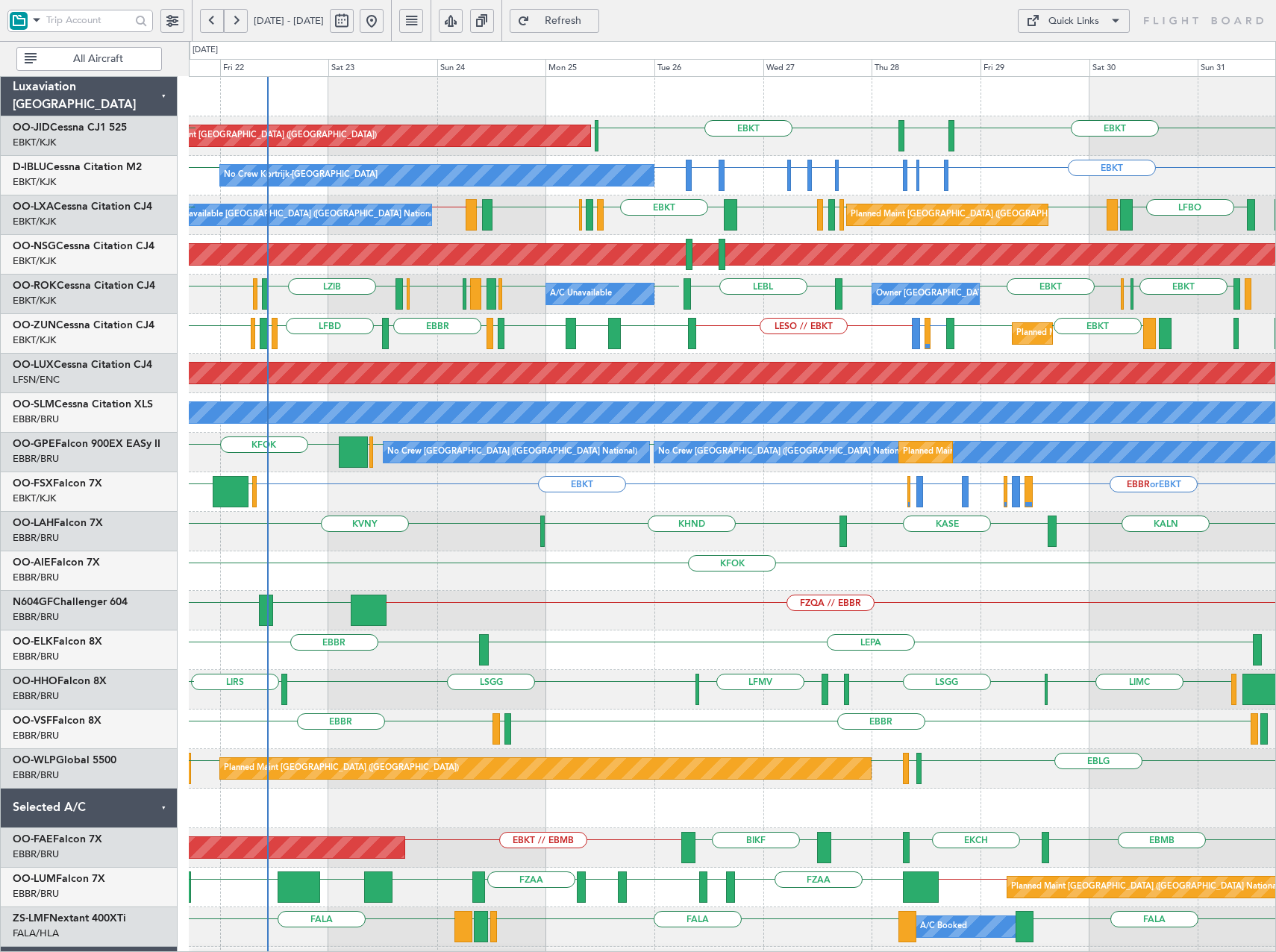
click at [1016, 587] on div "KFOK Planned Maint London (Farnborough)" at bounding box center [731, 570] width 1086 height 39
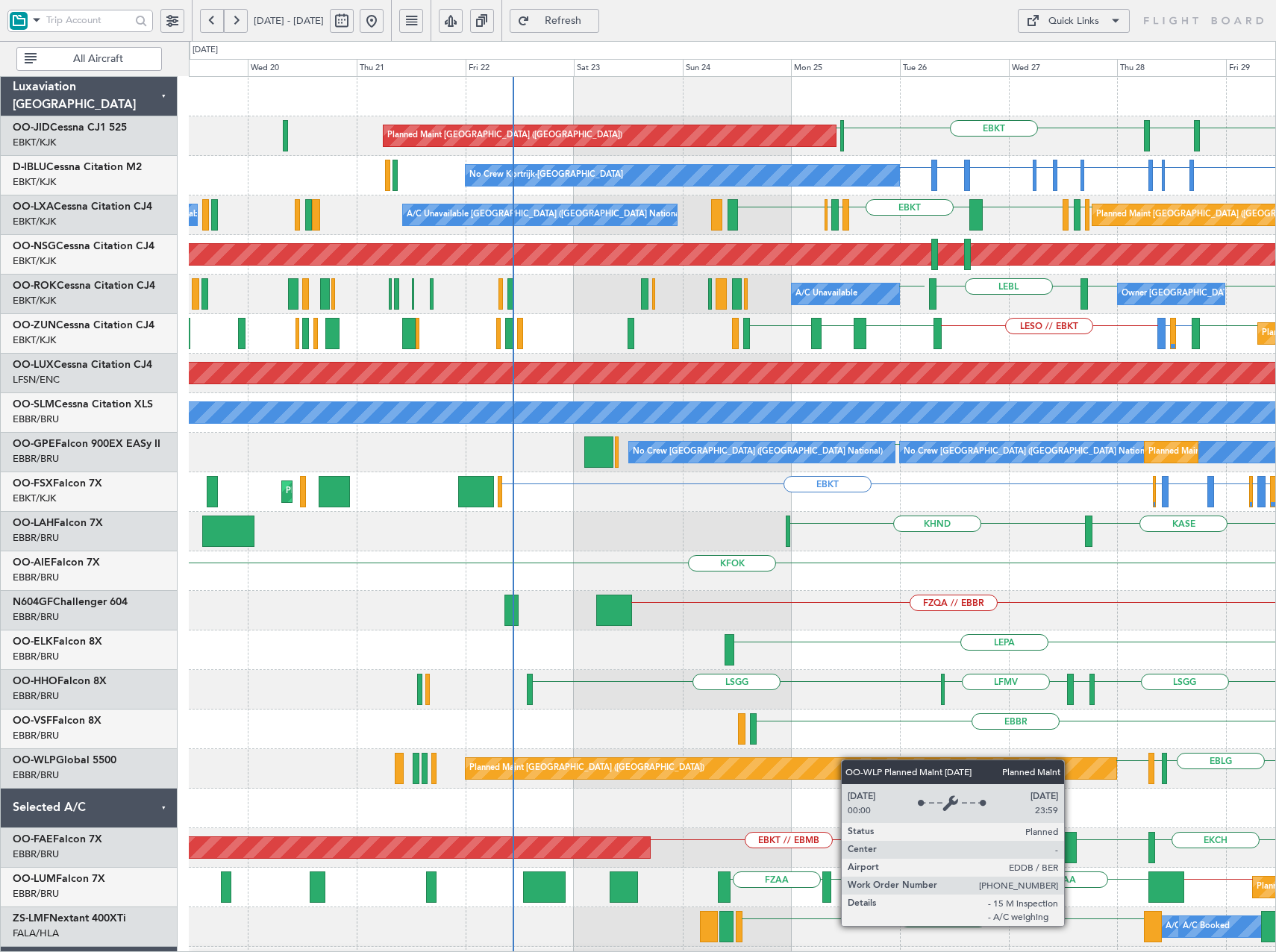
click at [873, 763] on div "Planned Maint Paris (Le Bourget) EBKT EGNT EBKT LFPB No Crew Kortrijk-Wevelgem …" at bounding box center [731, 590] width 1086 height 1029
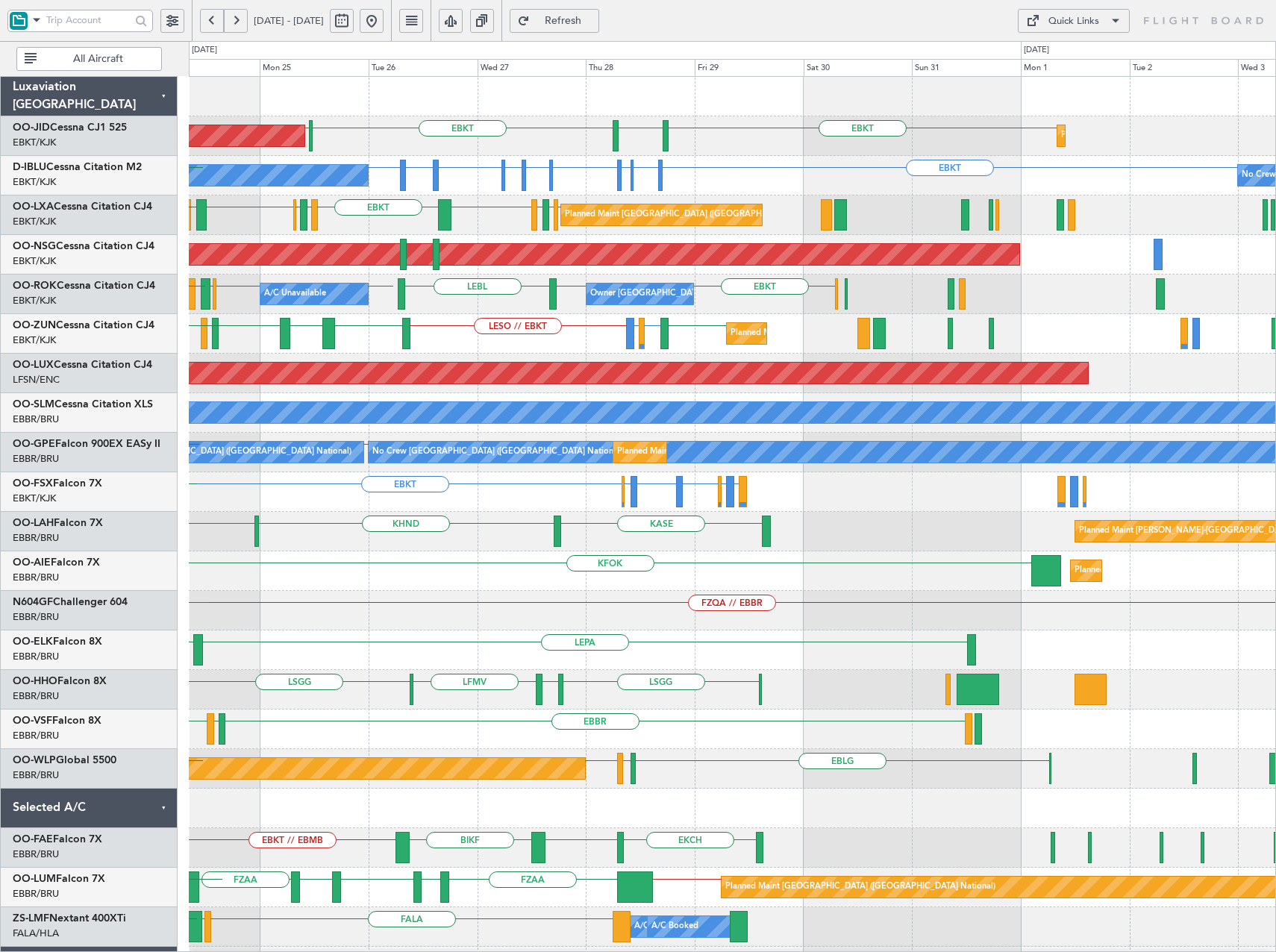
click at [699, 599] on div "Planned Maint Paris (Le Bourget) EBKT EGNT EBKT LFPB Planned Maint Kortrijk-Wev…" at bounding box center [731, 570] width 1086 height 988
